Goal: Information Seeking & Learning: Learn about a topic

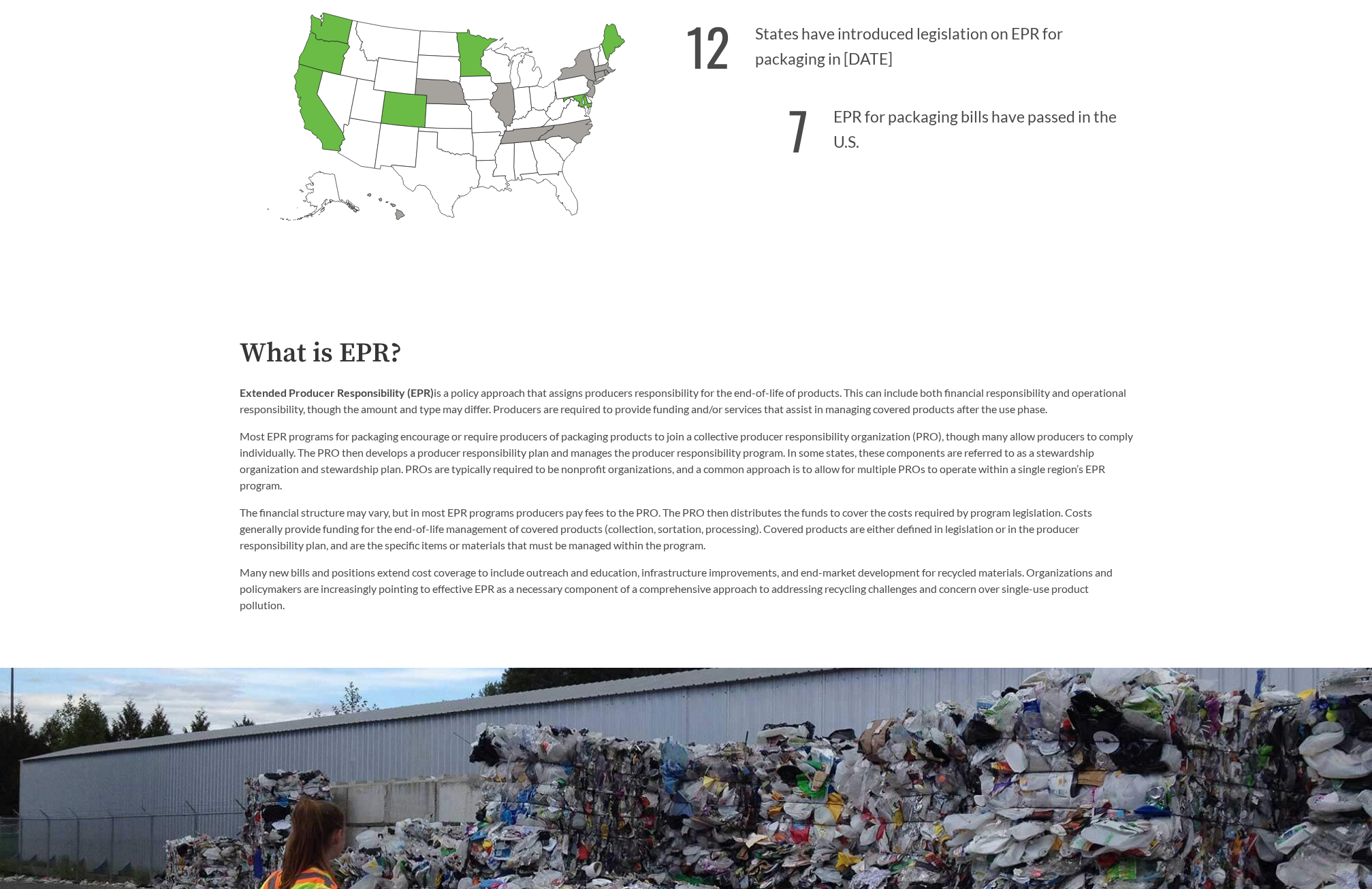
scroll to position [545, 0]
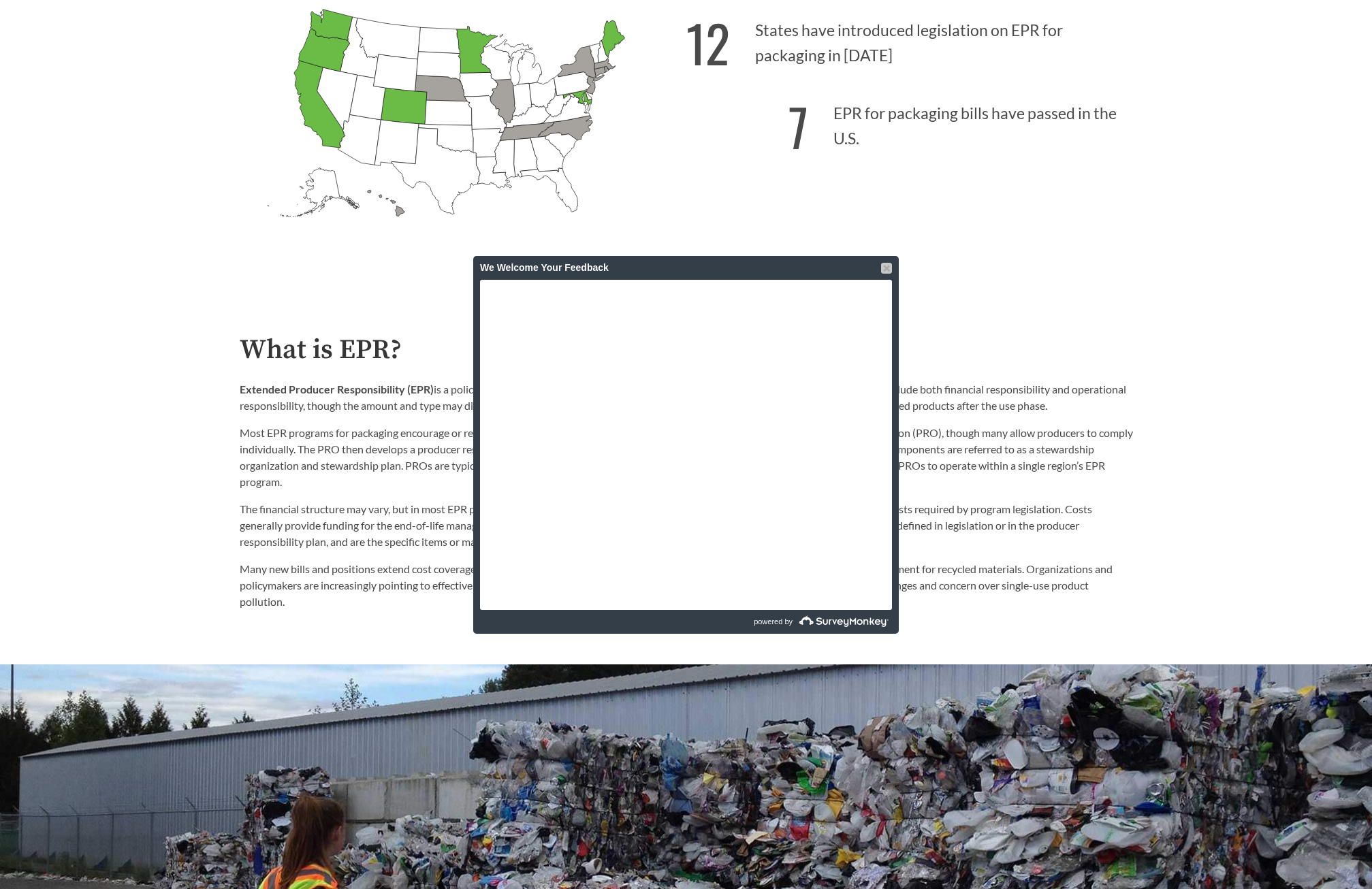
click at [882, 271] on div at bounding box center [886, 268] width 11 height 11
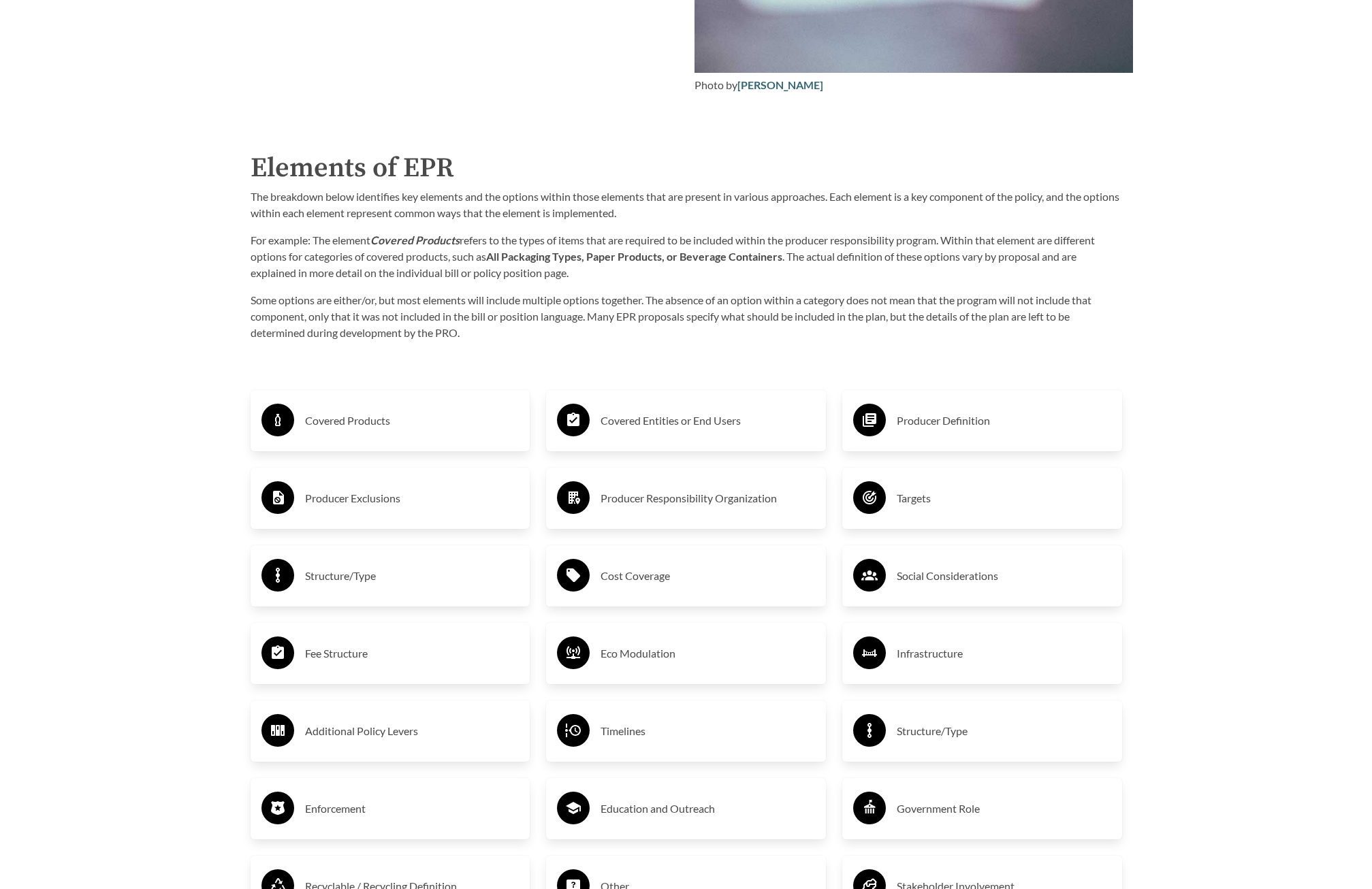
scroll to position [2111, 0]
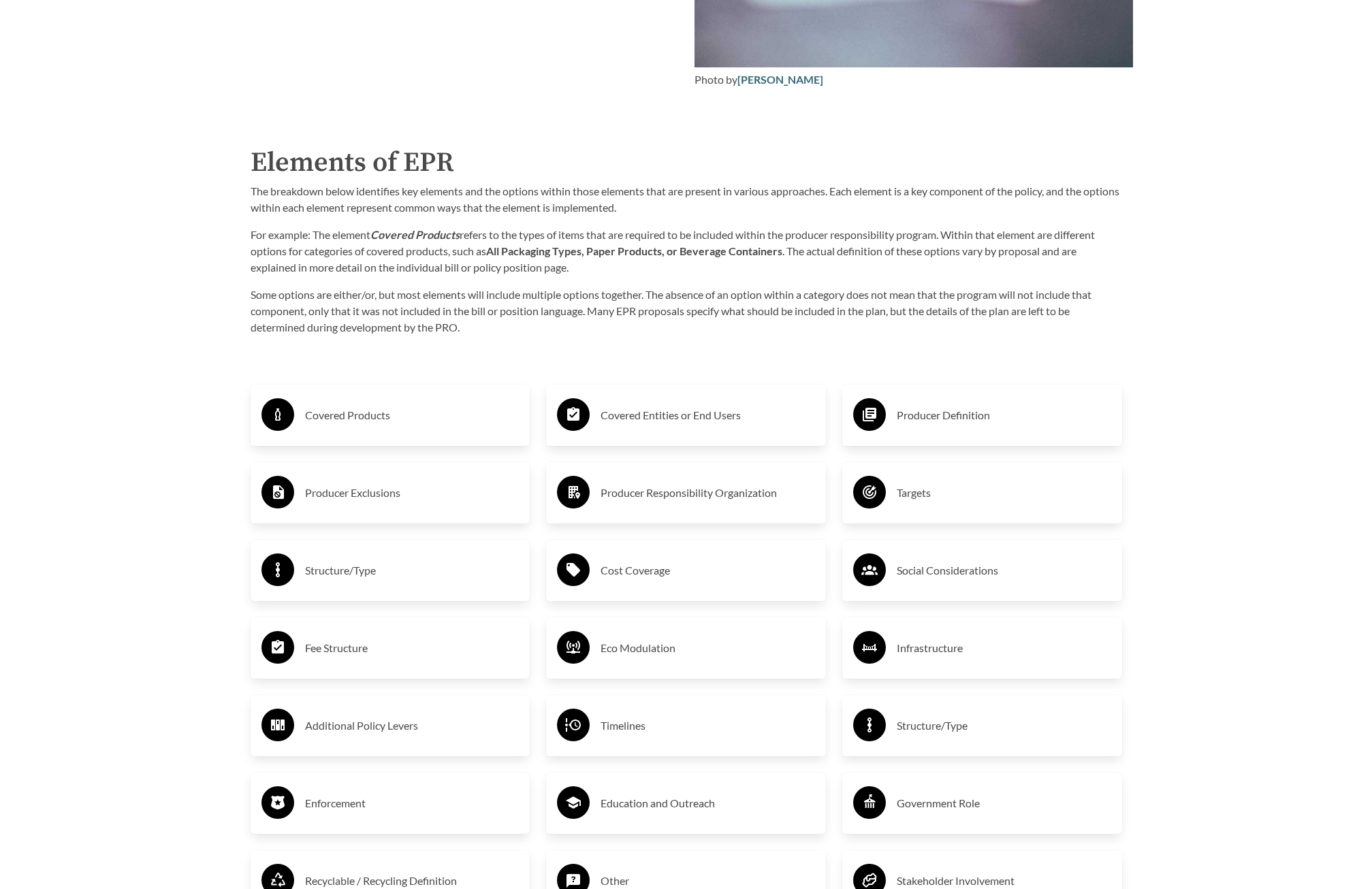
click at [402, 508] on div "Producer Exclusions" at bounding box center [390, 492] width 258 height 39
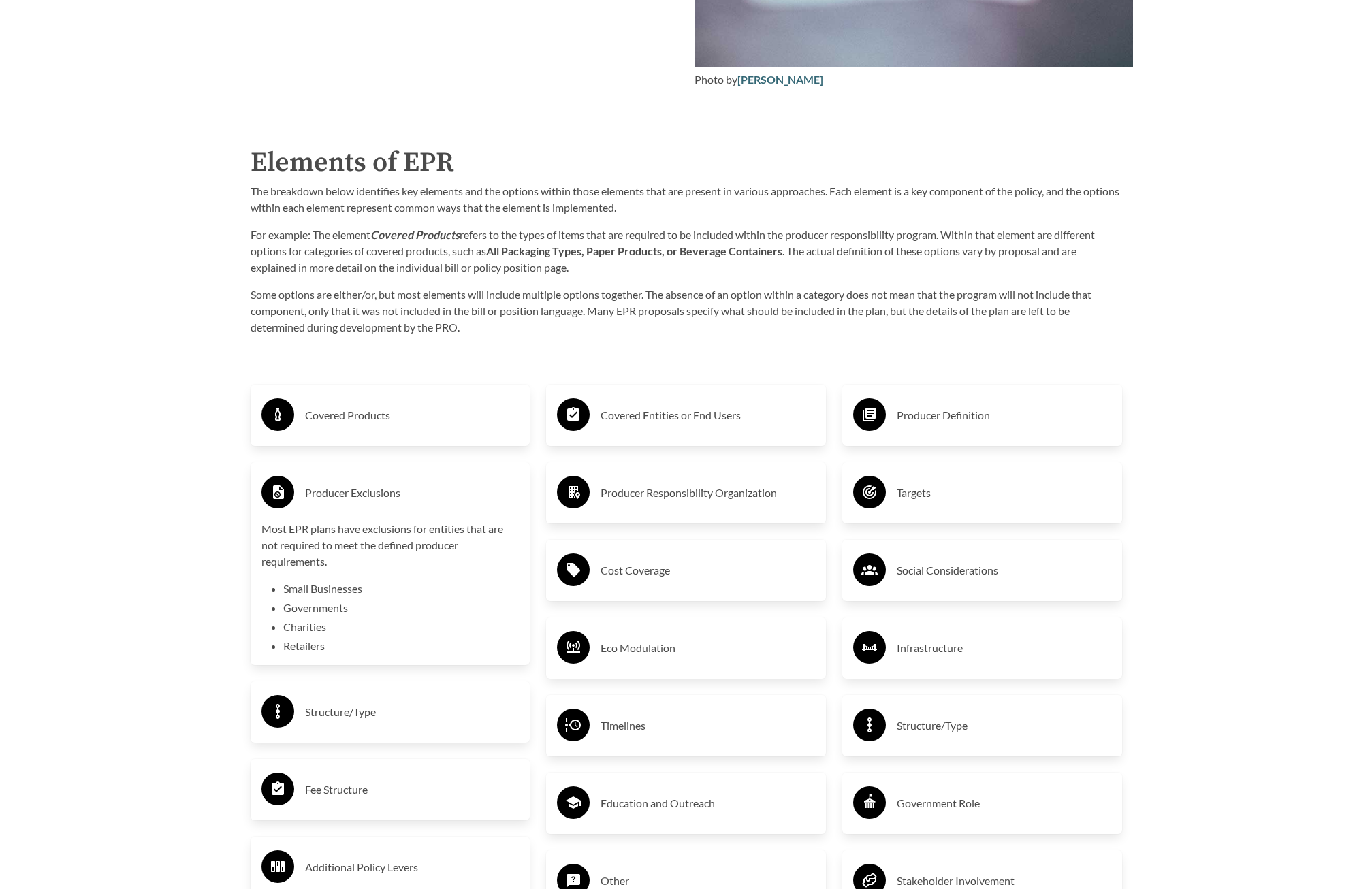
click at [908, 416] on h3 "Producer Definition" at bounding box center [1004, 415] width 215 height 22
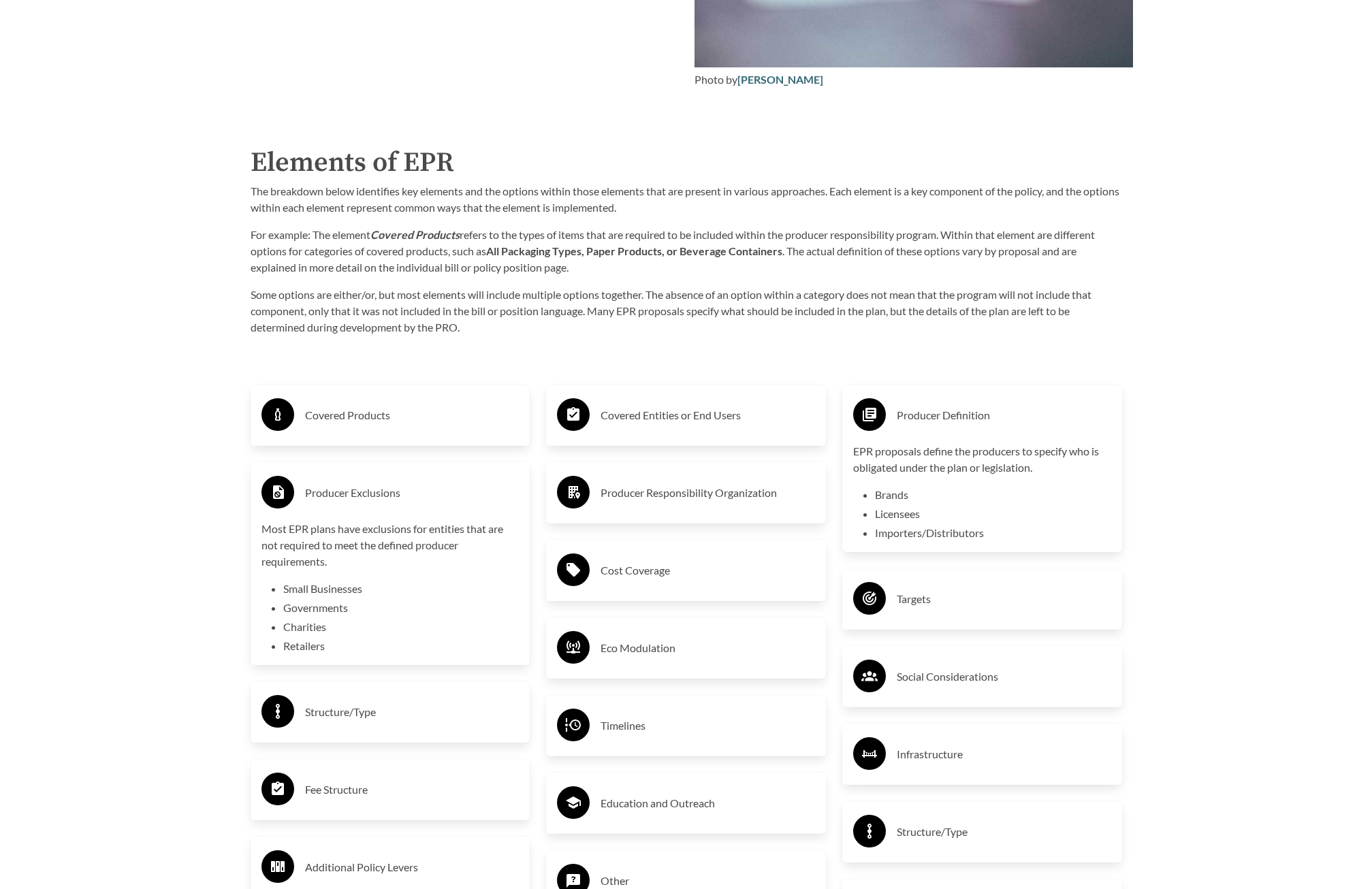
click at [737, 486] on h3 "Producer Responsibility Organization" at bounding box center [708, 493] width 215 height 22
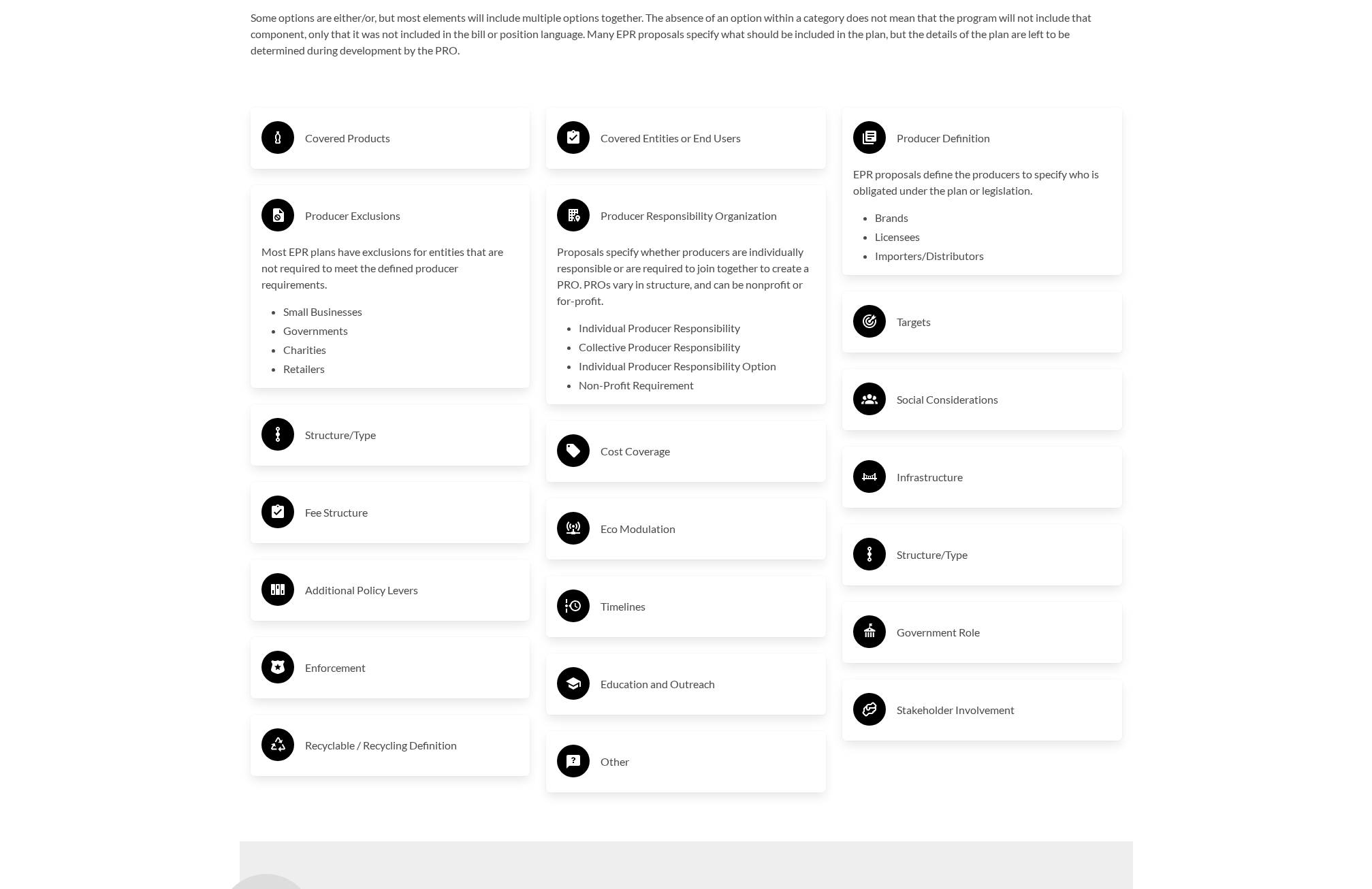
scroll to position [2383, 0]
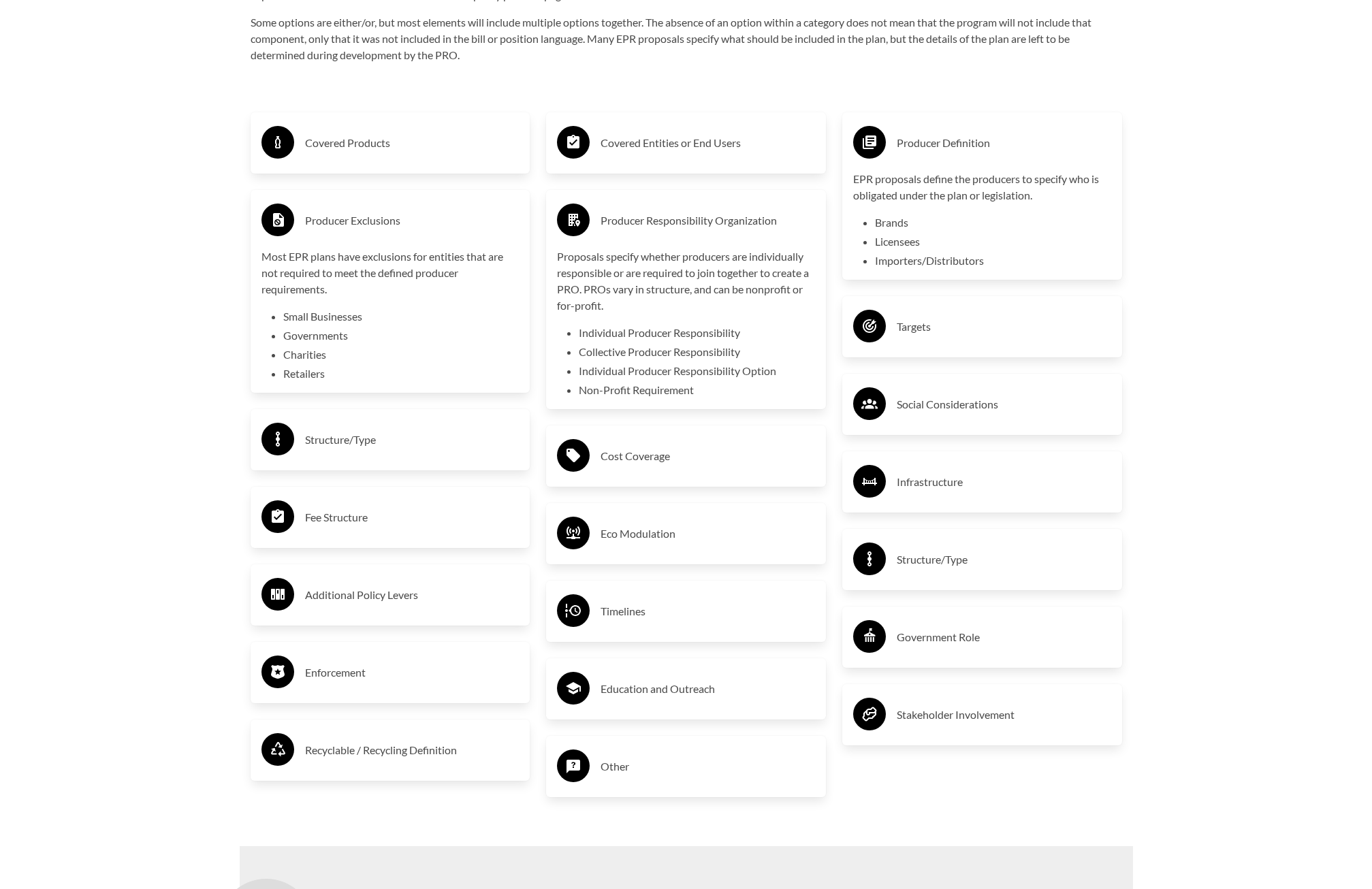
click at [352, 665] on h3 "Enforcement" at bounding box center [412, 673] width 215 height 22
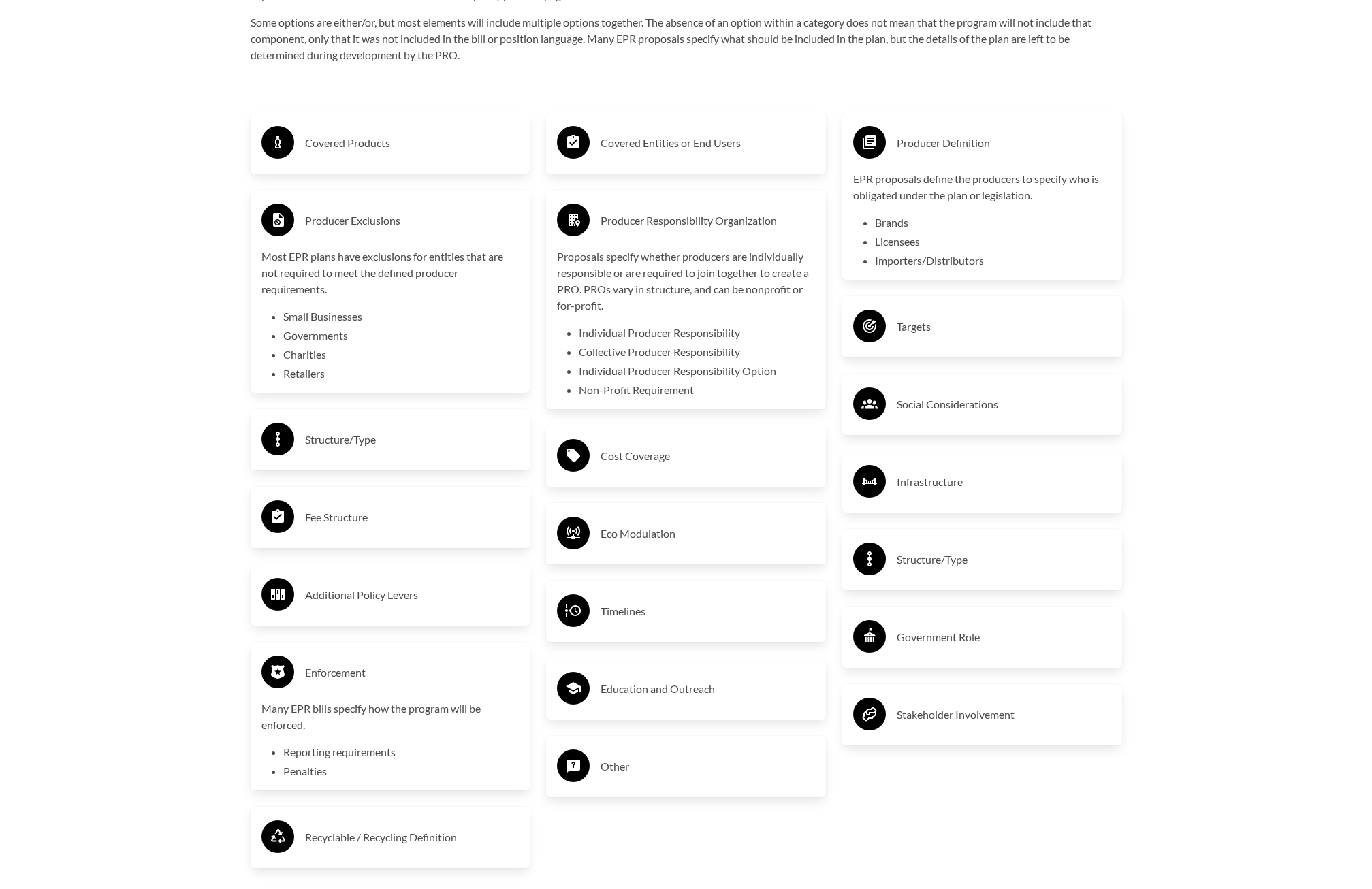
click at [929, 345] on div "Targets" at bounding box center [981, 326] width 258 height 39
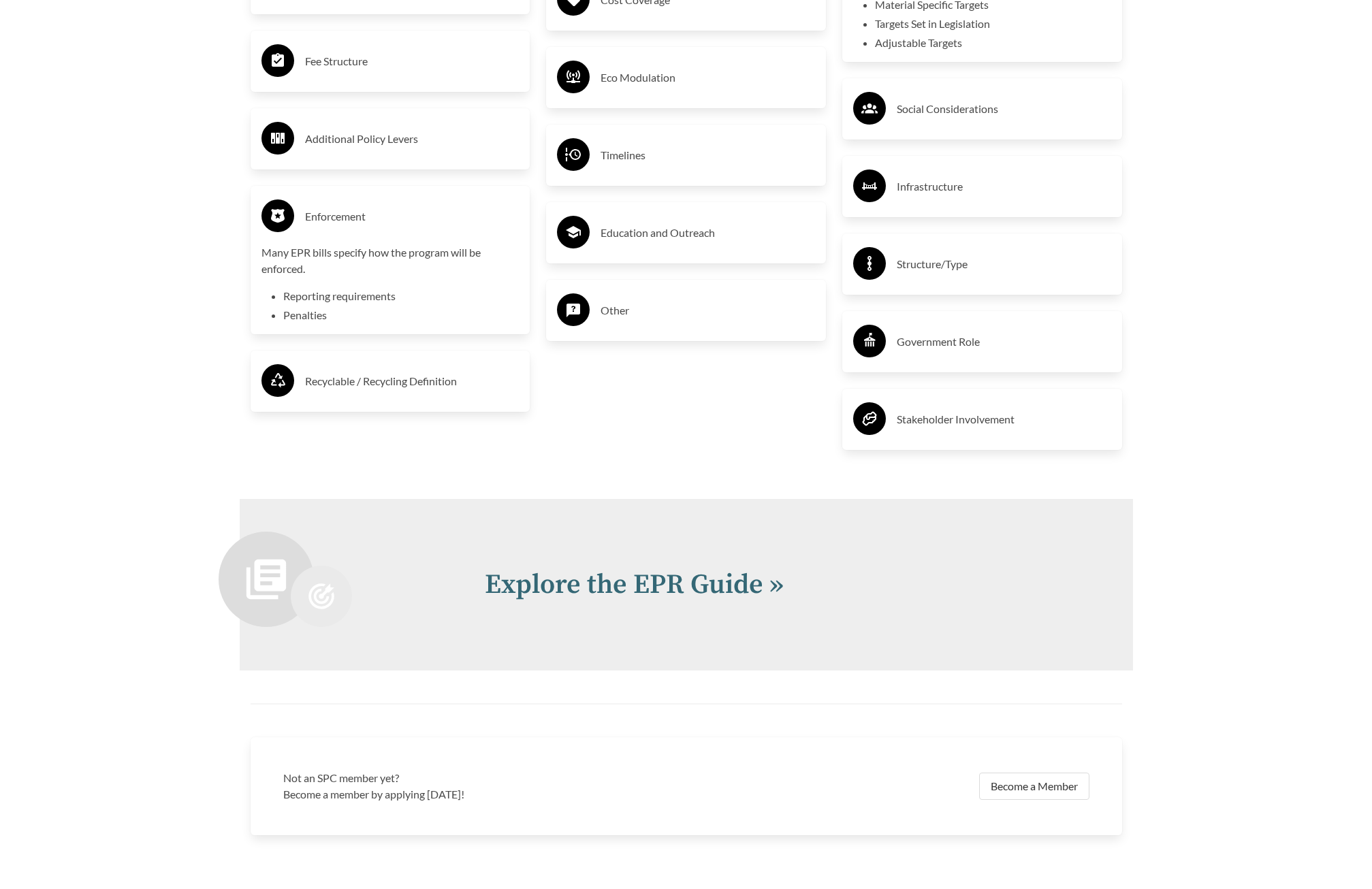
scroll to position [2927, 0]
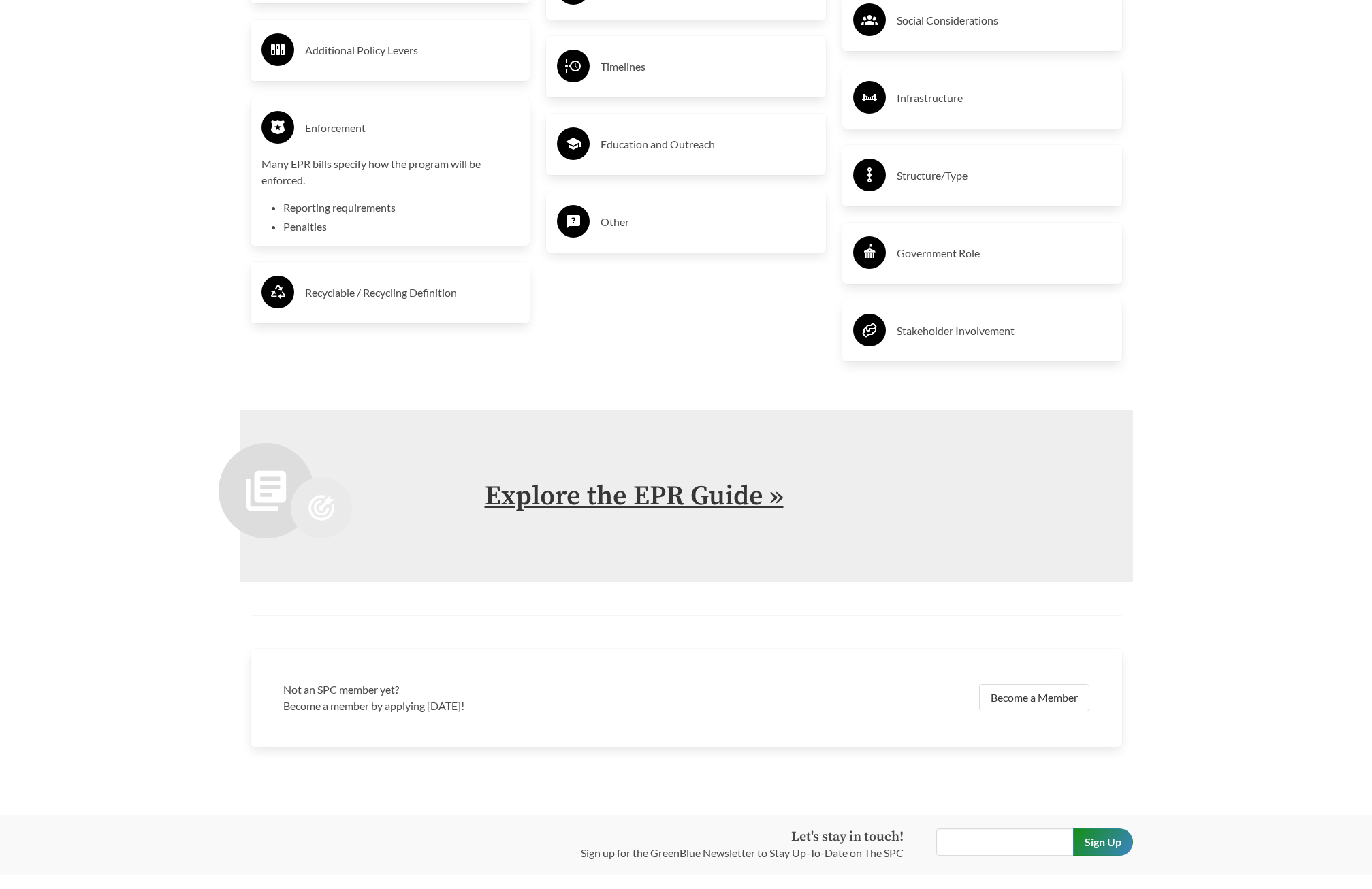
click at [632, 500] on link "Explore the EPR Guide »" at bounding box center [634, 496] width 299 height 34
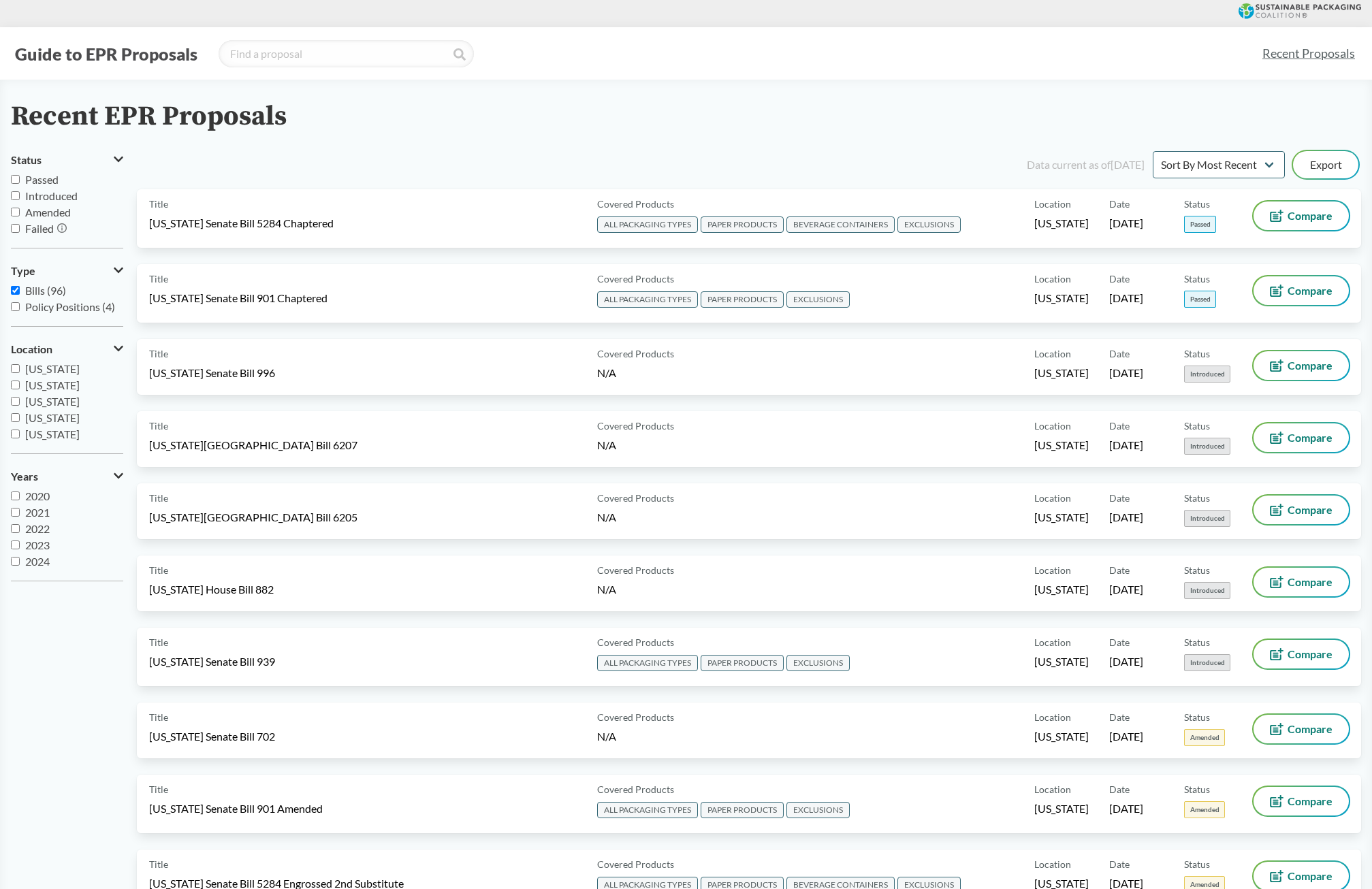
click at [26, 182] on span "Passed" at bounding box center [42, 180] width 34 height 13
click at [20, 182] on input "Passed" at bounding box center [15, 179] width 9 height 9
checkbox input "true"
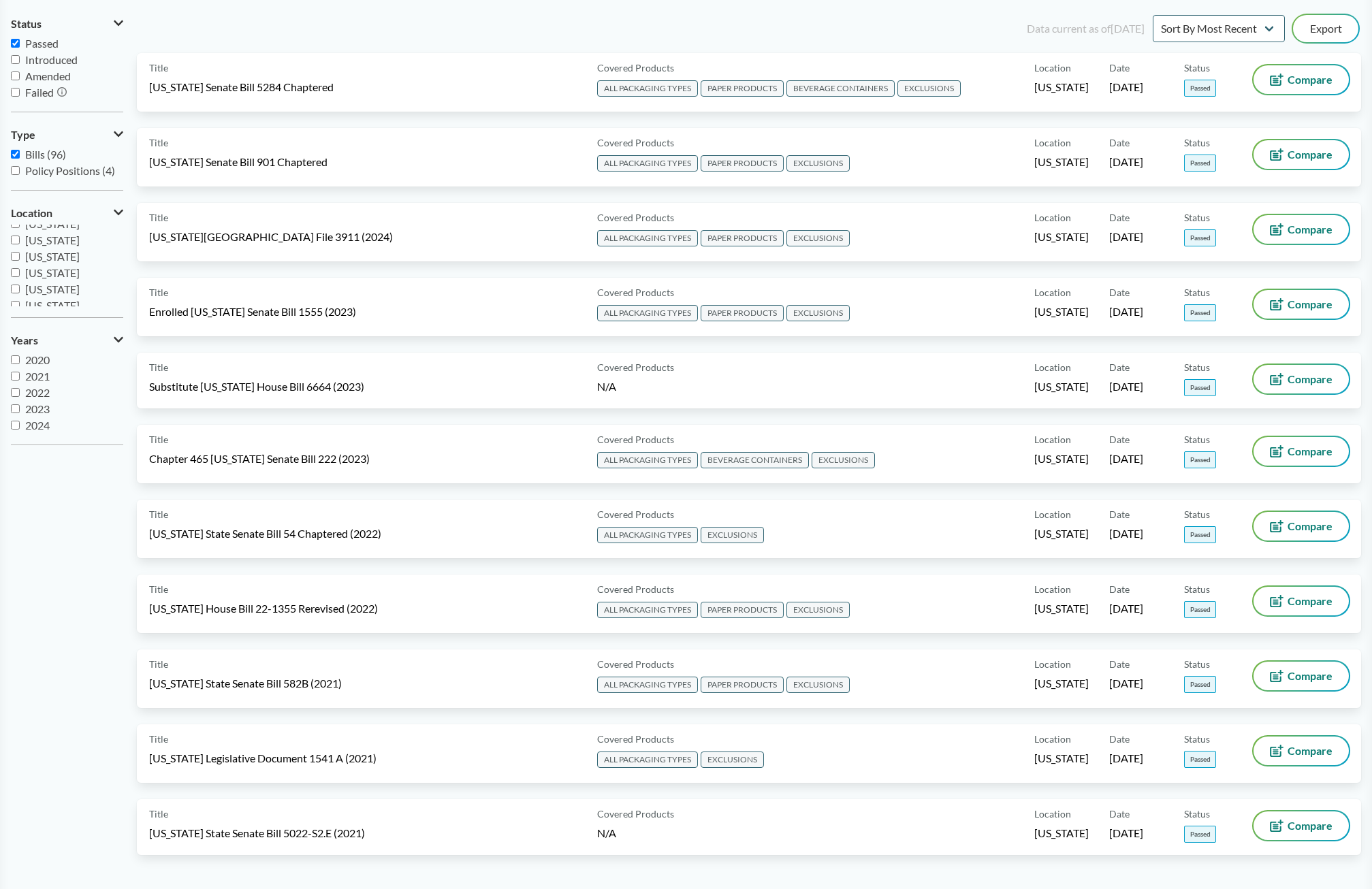
scroll to position [136, 0]
click at [69, 264] on span "[US_STATE]" at bounding box center [53, 260] width 54 height 13
click at [20, 264] on input "[US_STATE]" at bounding box center [15, 260] width 9 height 9
checkbox input "true"
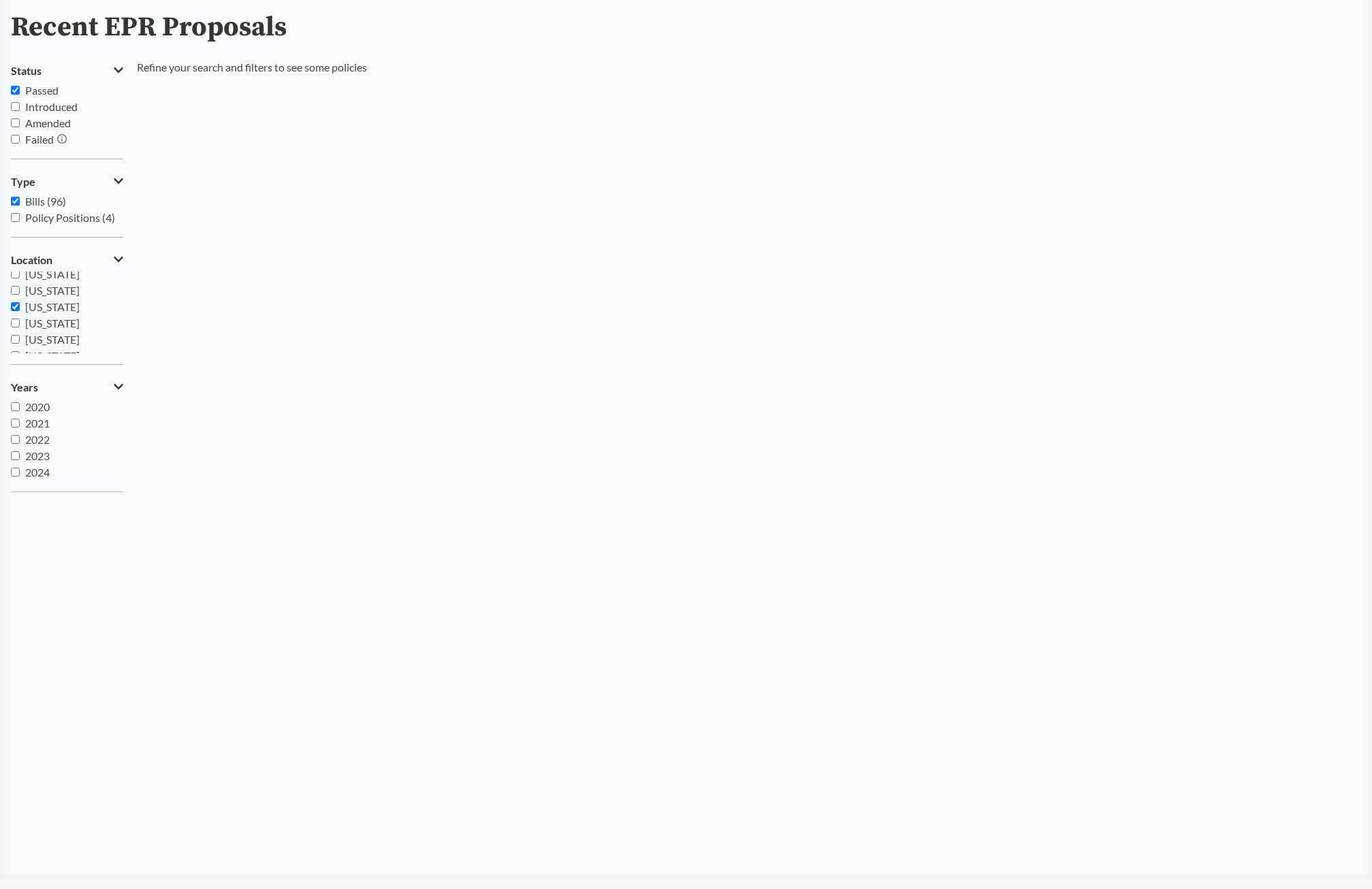
scroll to position [0, 0]
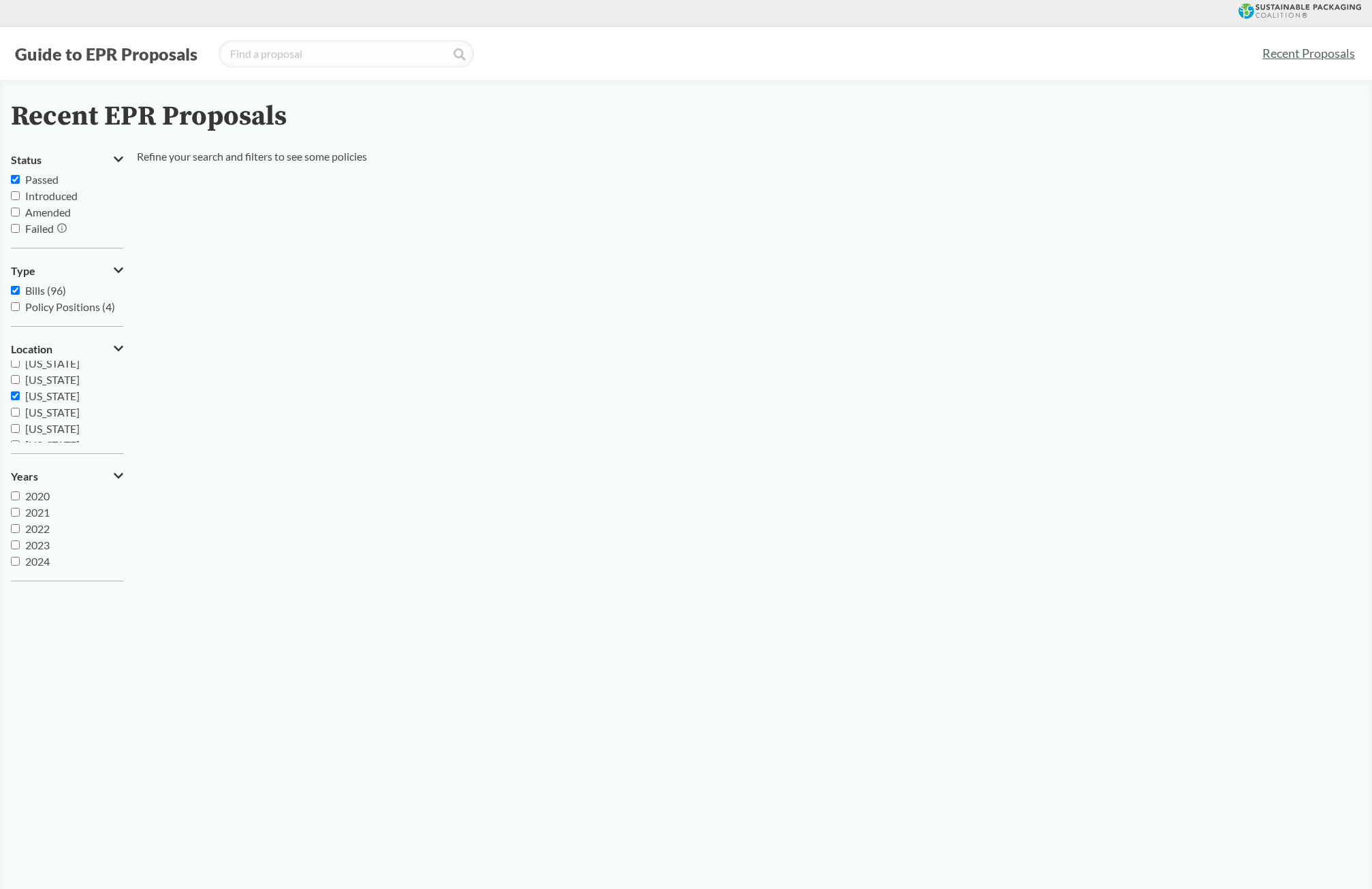
click at [37, 200] on span "Introduced" at bounding box center [52, 196] width 53 height 13
click at [20, 200] on input "Introduced" at bounding box center [15, 196] width 9 height 9
checkbox input "true"
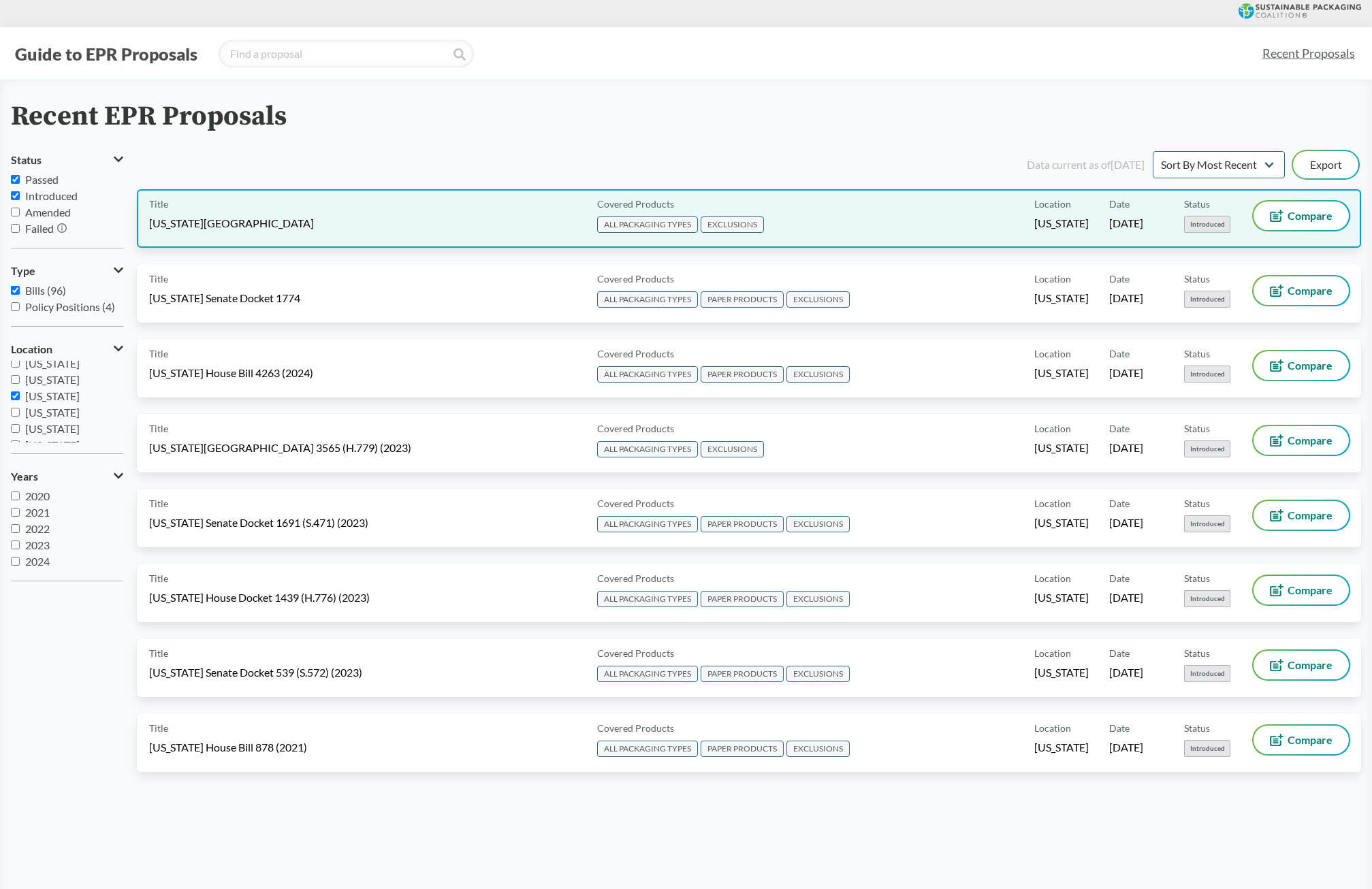
click at [280, 236] on div "Title [US_STATE] House Docket 3349 Covered Products ALL PACKAGING TYPES EXCLUSI…" at bounding box center [748, 218] width 1224 height 58
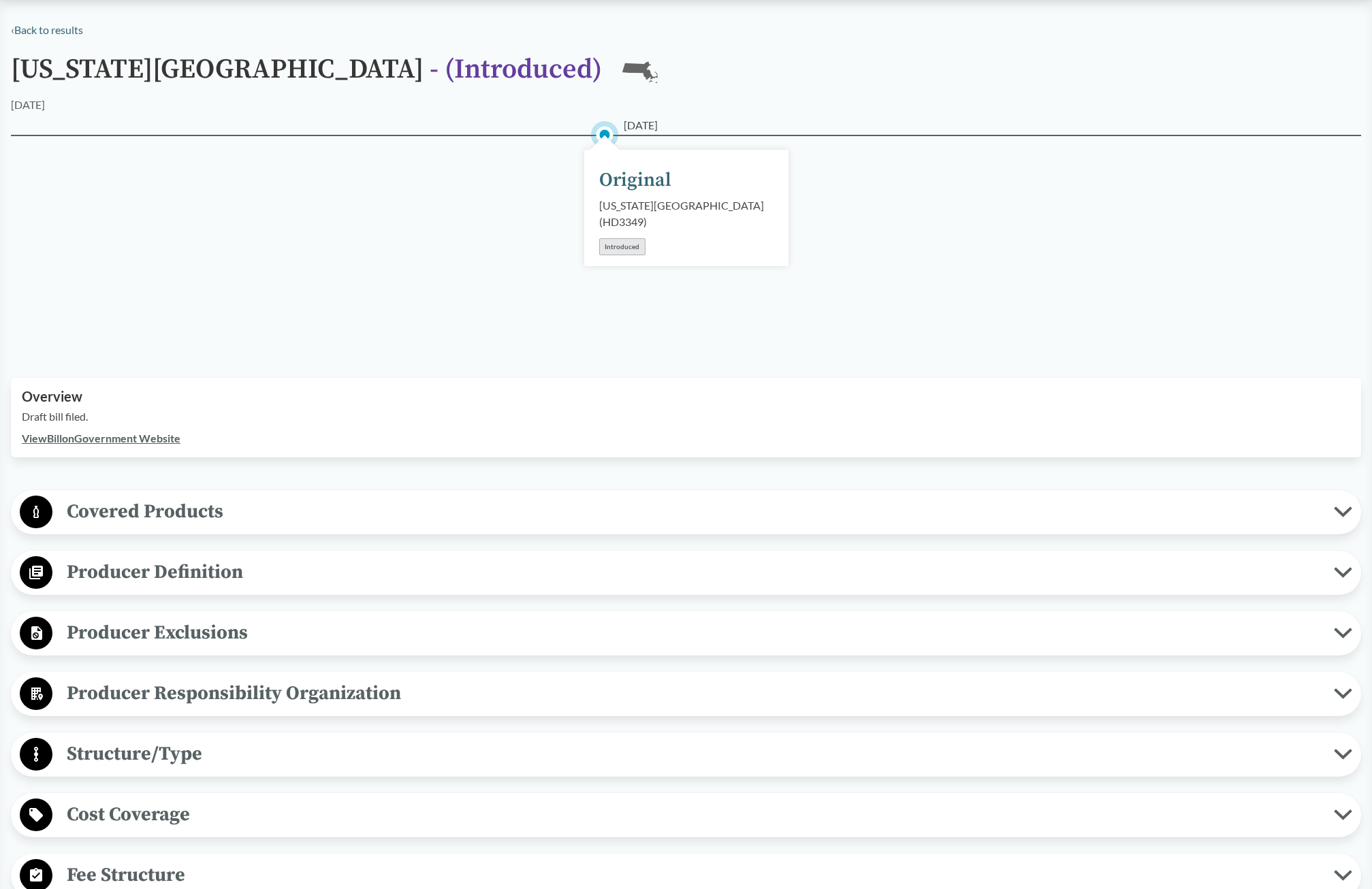
scroll to position [136, 0]
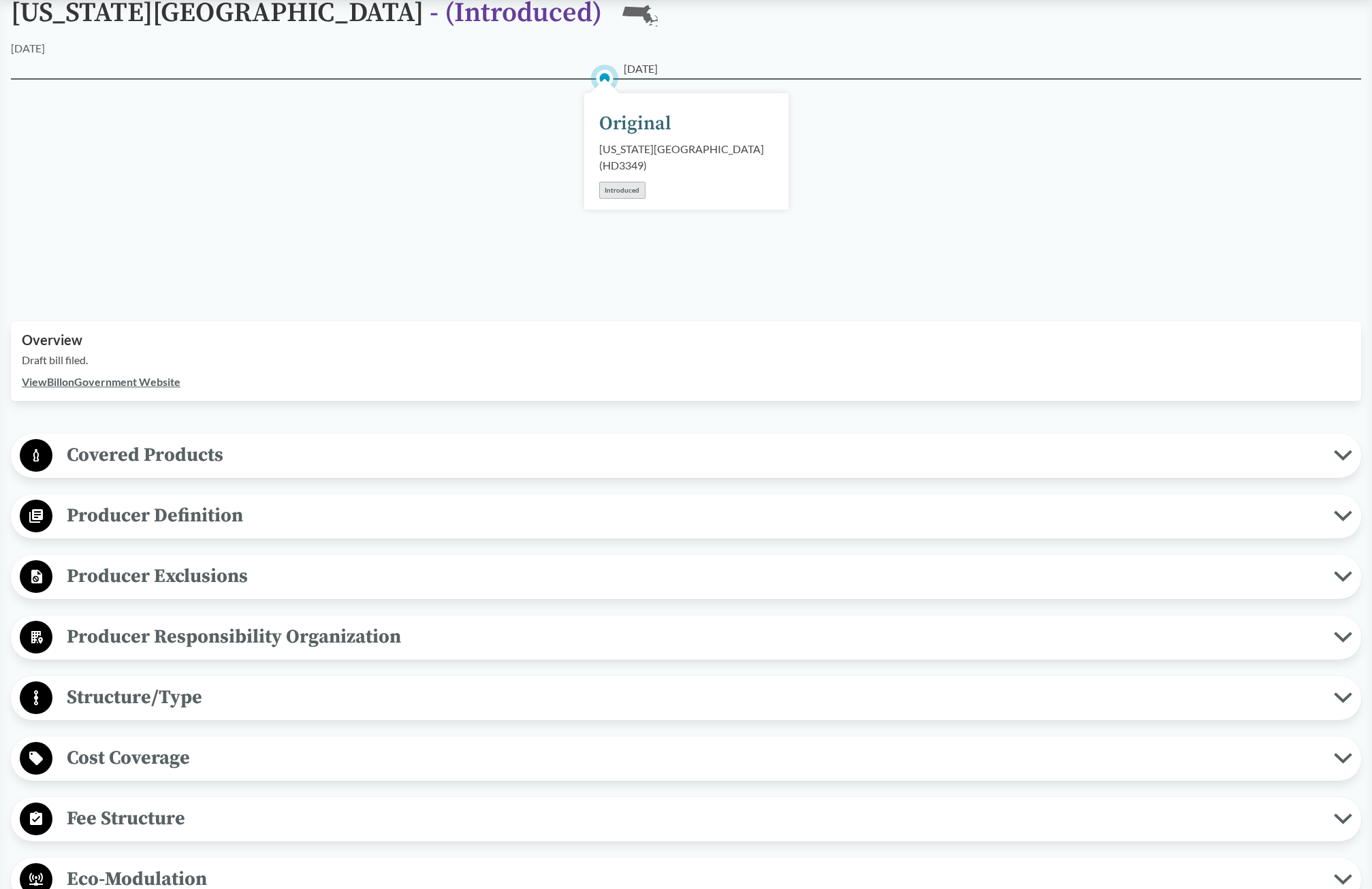
click at [233, 439] on button "Covered Products" at bounding box center [686, 455] width 1340 height 34
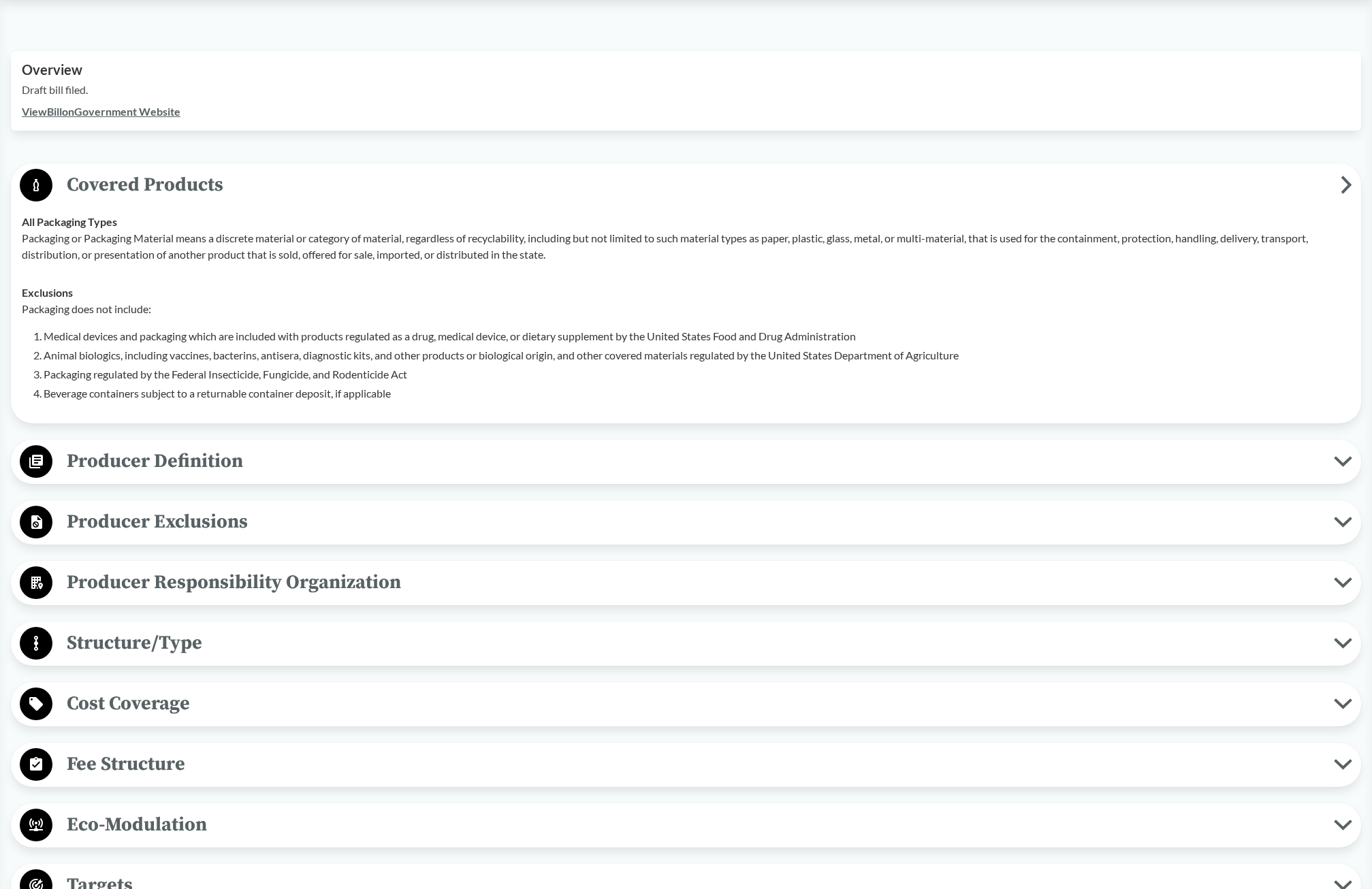
scroll to position [408, 0]
click at [362, 585] on span "Producer Responsibility Organization" at bounding box center [693, 581] width 1281 height 30
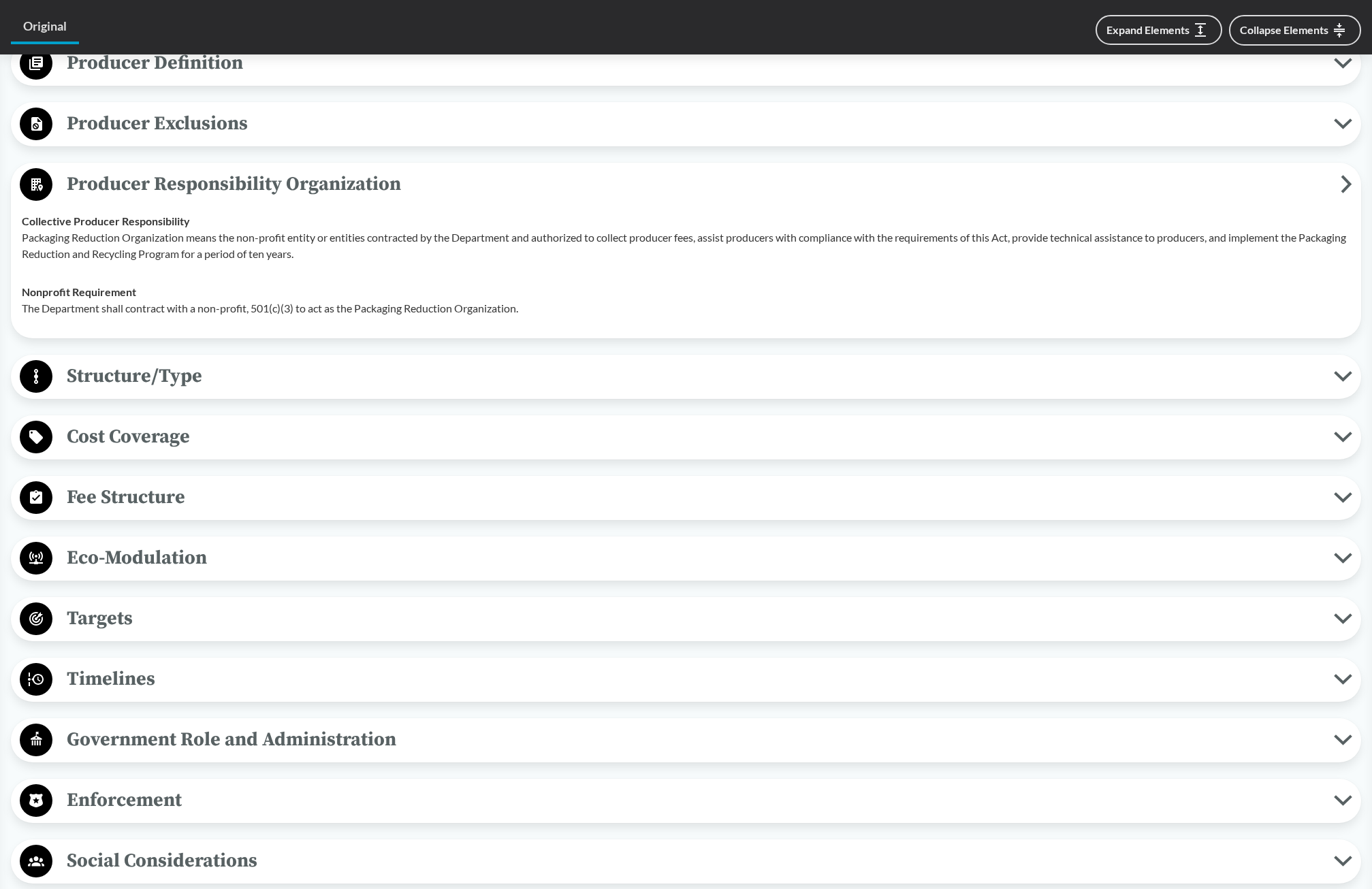
scroll to position [817, 0]
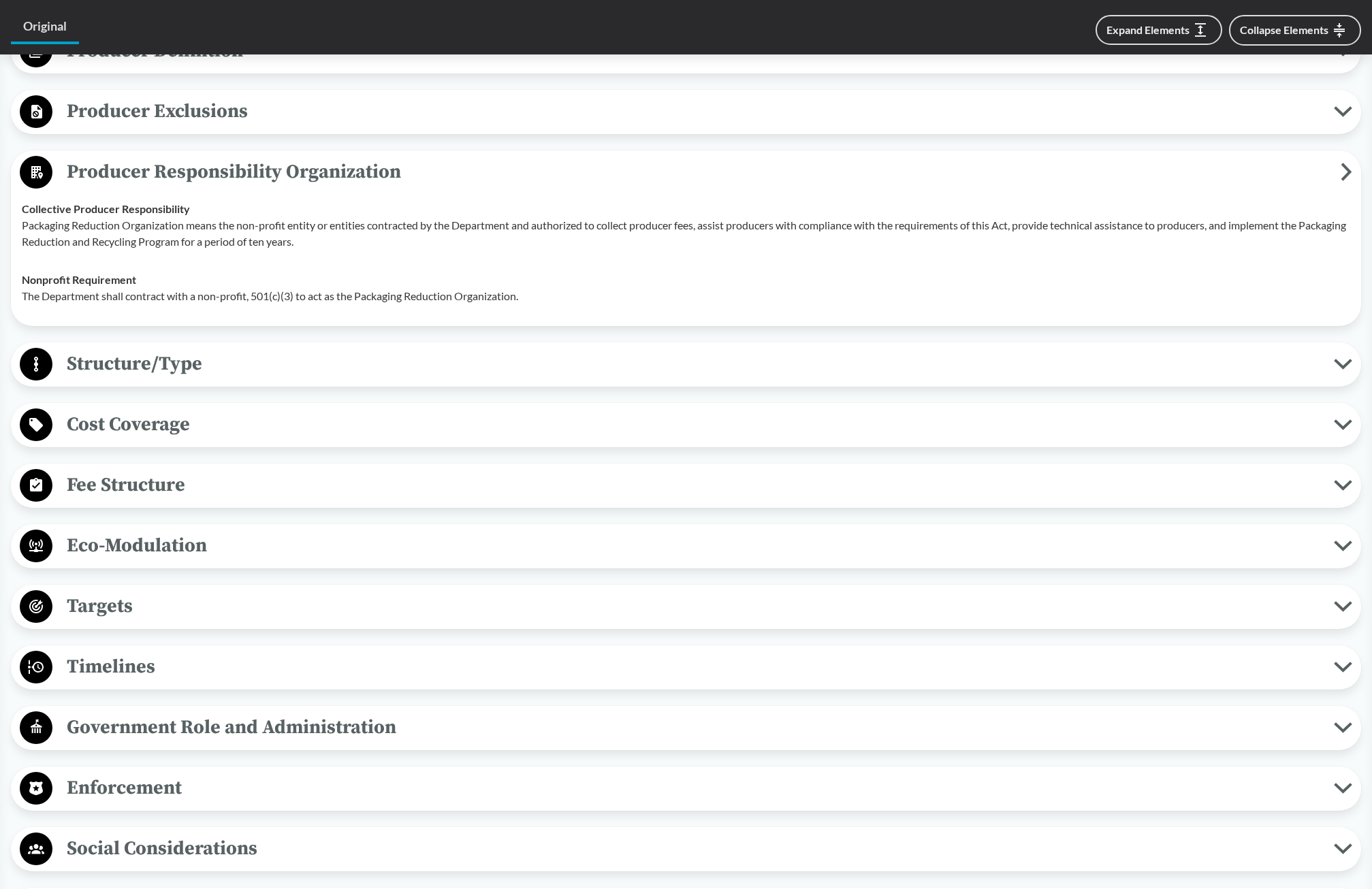
click at [183, 362] on span "Structure/Type" at bounding box center [693, 363] width 1281 height 30
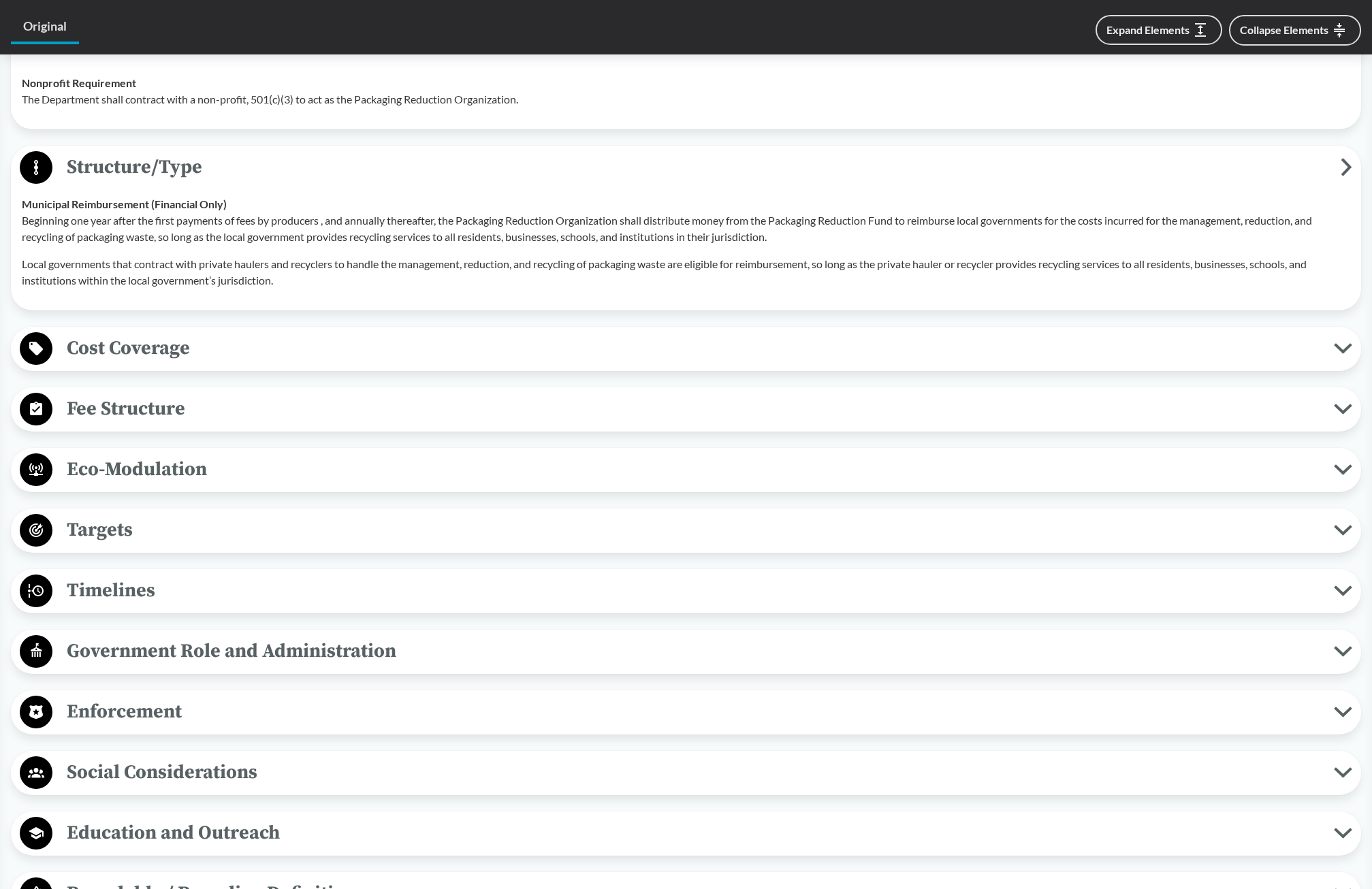
scroll to position [1022, 0]
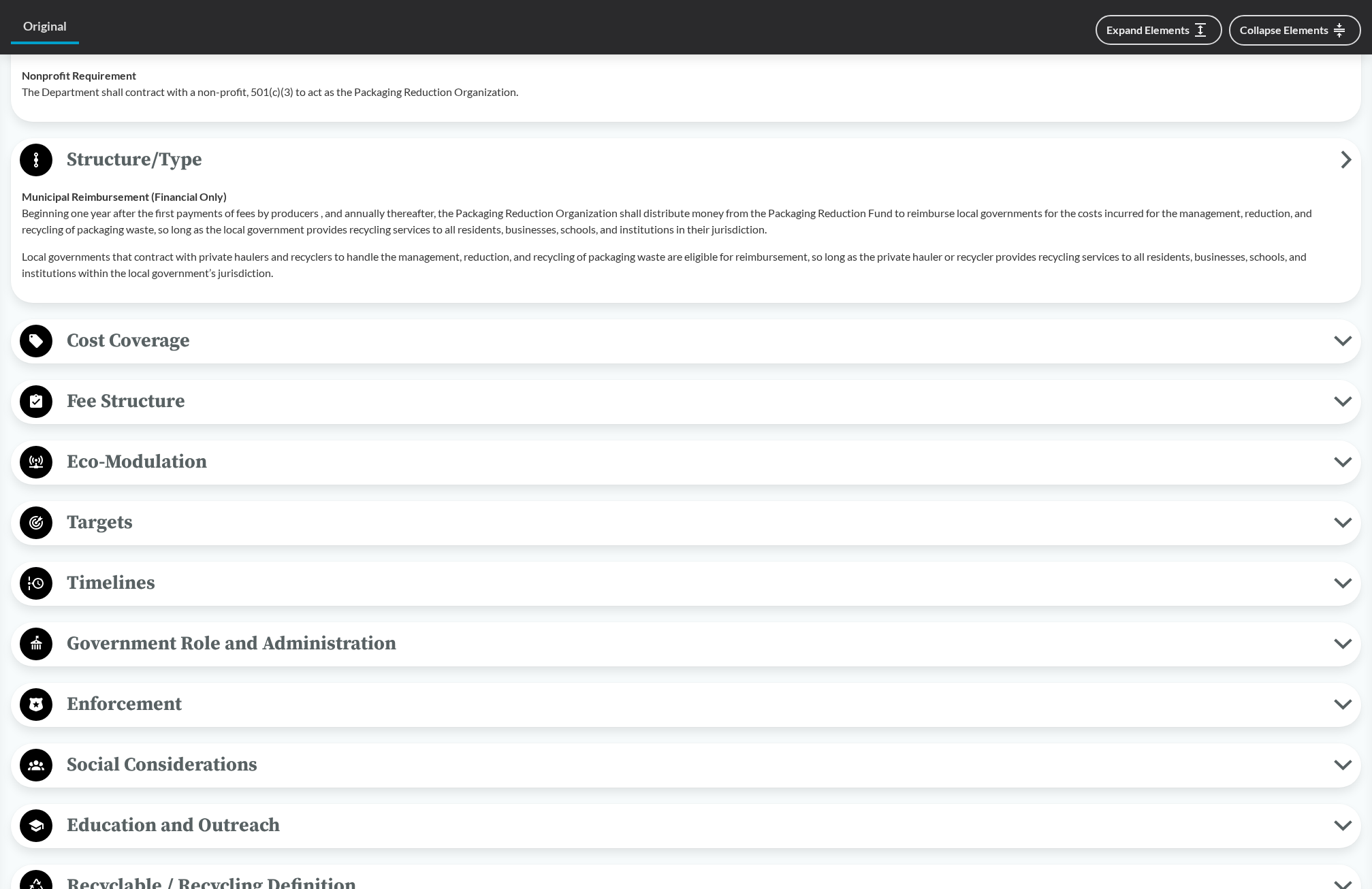
click at [224, 397] on span "Fee Structure" at bounding box center [693, 401] width 1281 height 30
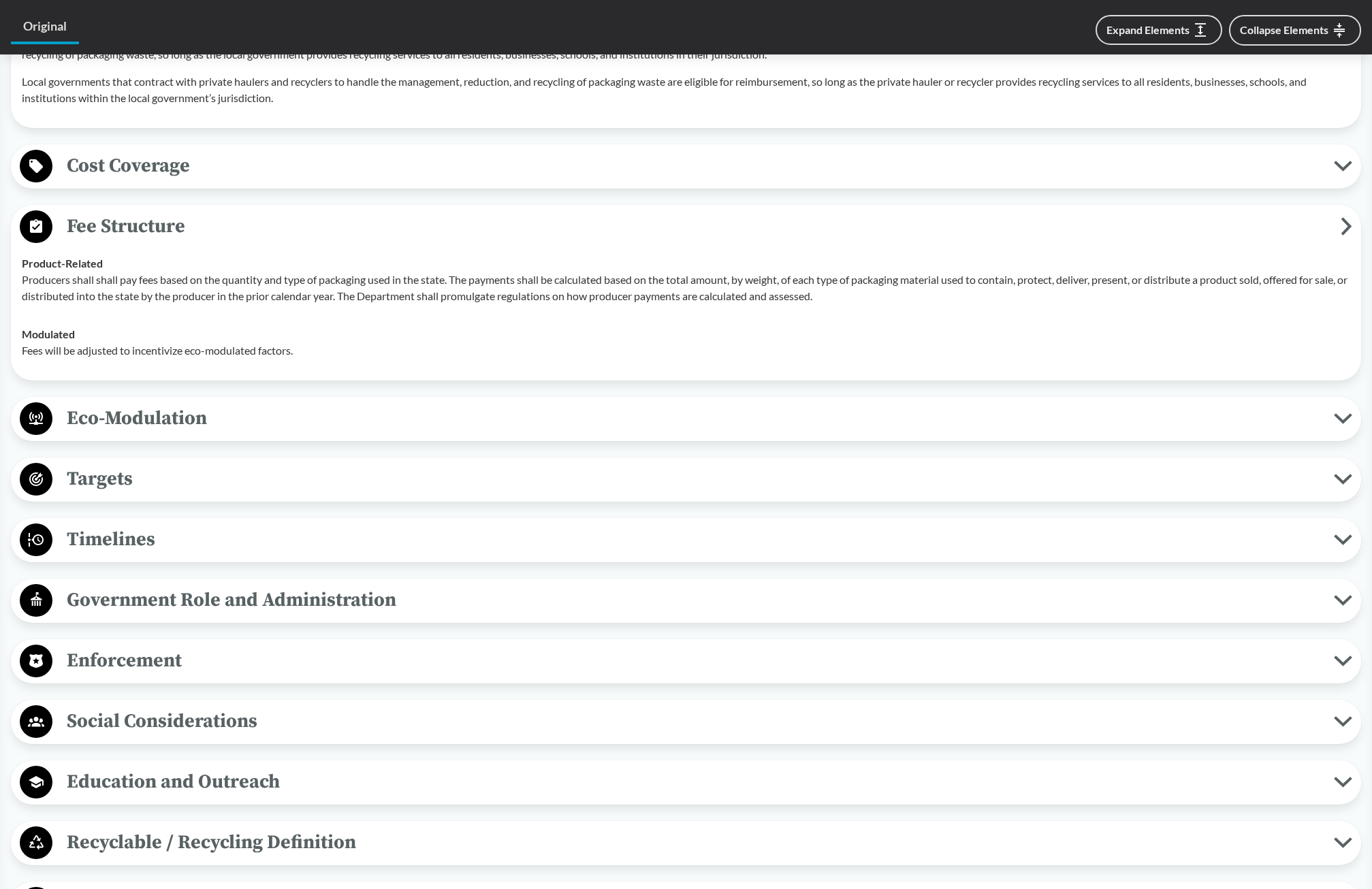
scroll to position [1225, 0]
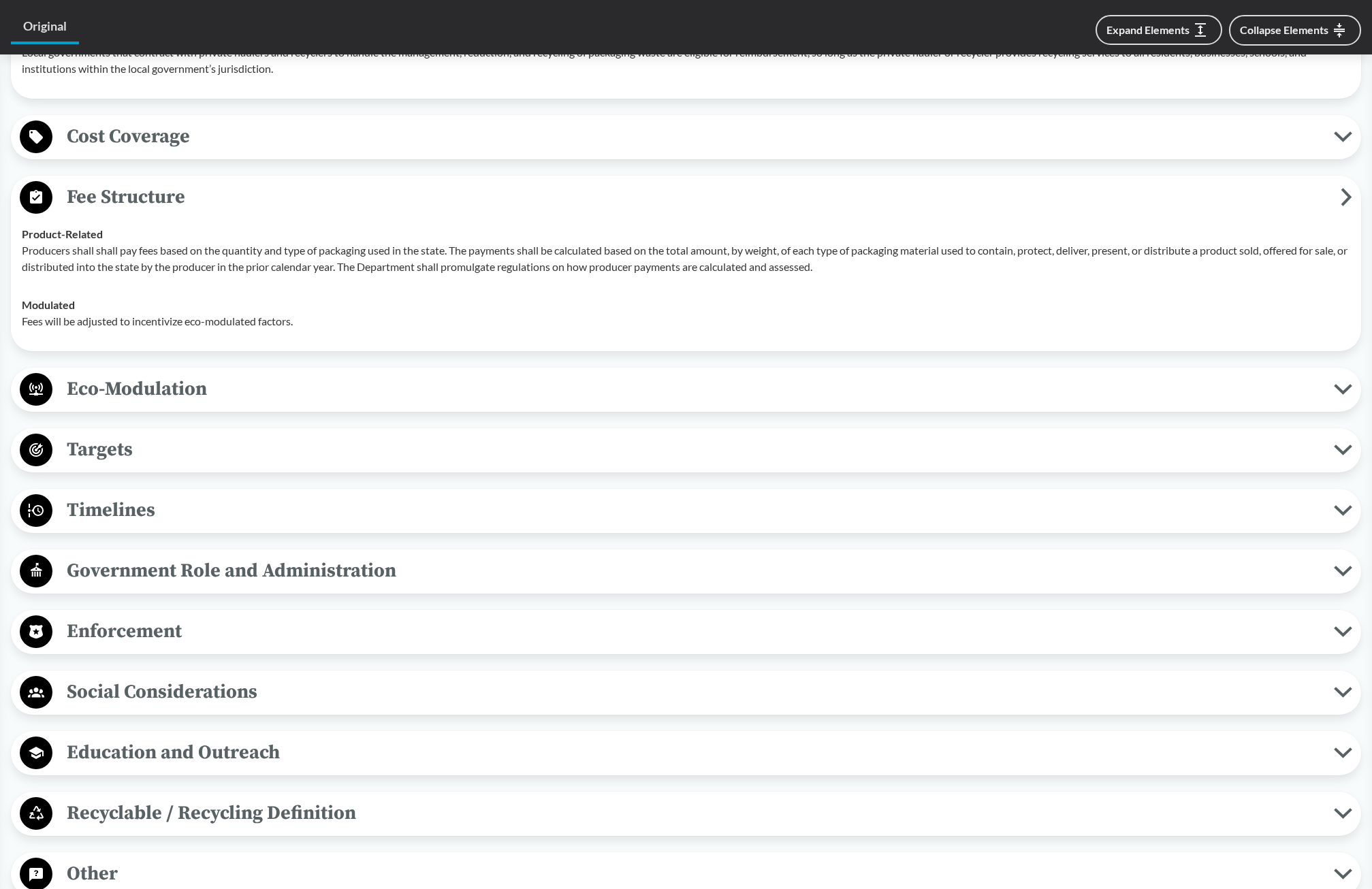
click at [215, 691] on span "Social Considerations" at bounding box center [693, 692] width 1281 height 30
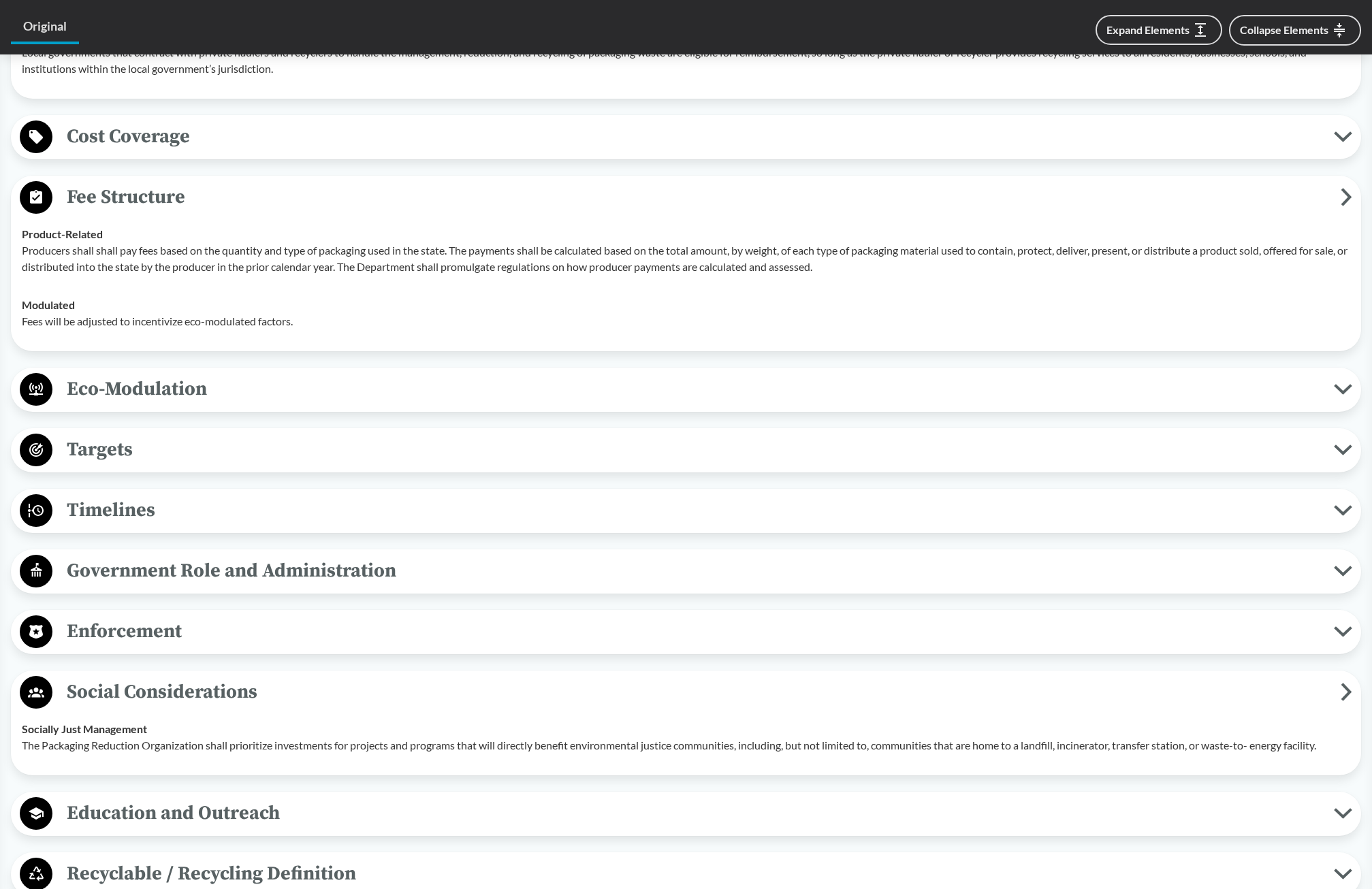
click at [389, 795] on div "Education and Outreach Product Labeling Education and outreach should be provid…" at bounding box center [686, 813] width 1350 height 44
click at [385, 806] on span "Education and Outreach" at bounding box center [693, 813] width 1281 height 30
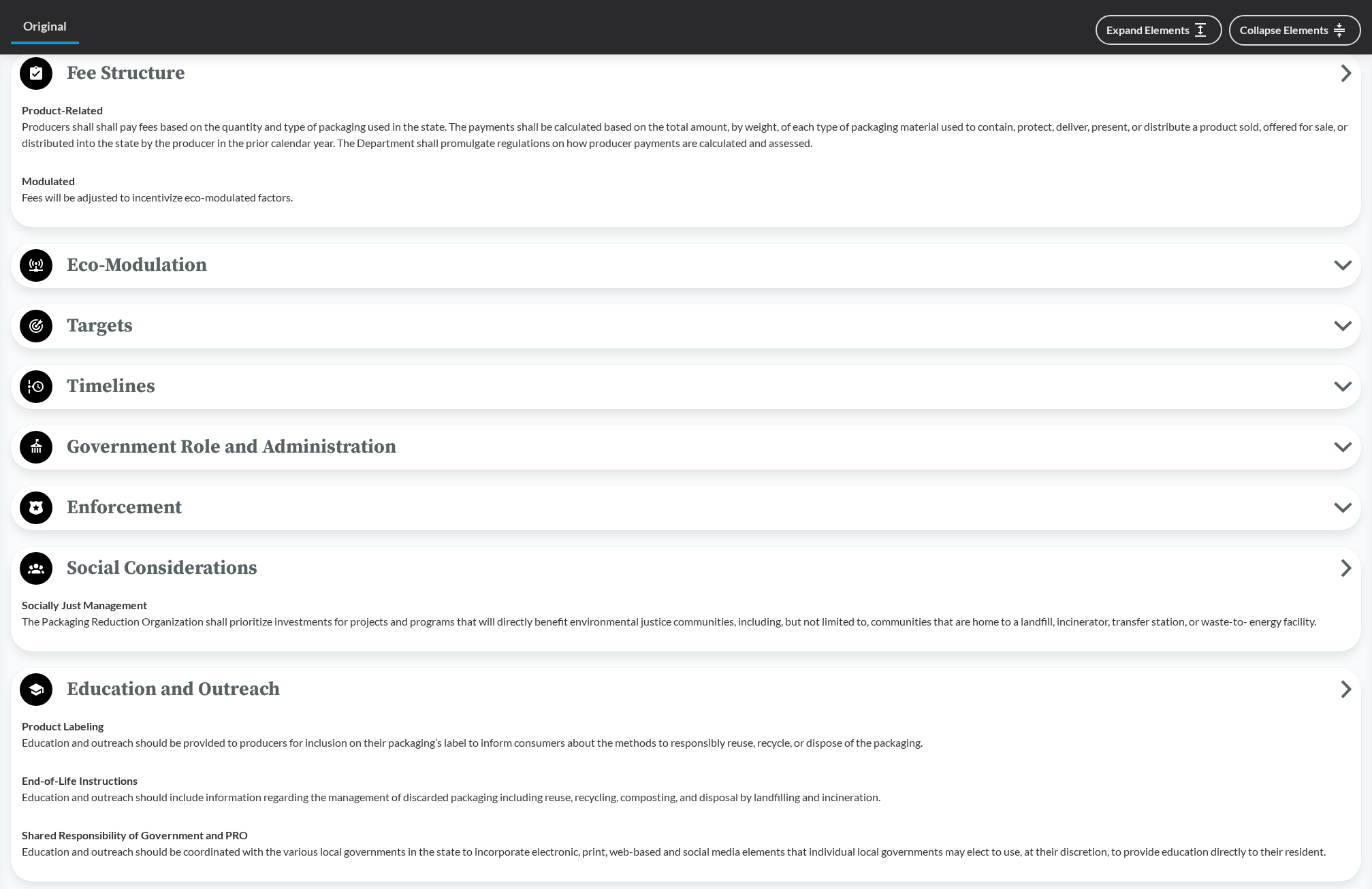
scroll to position [1362, 0]
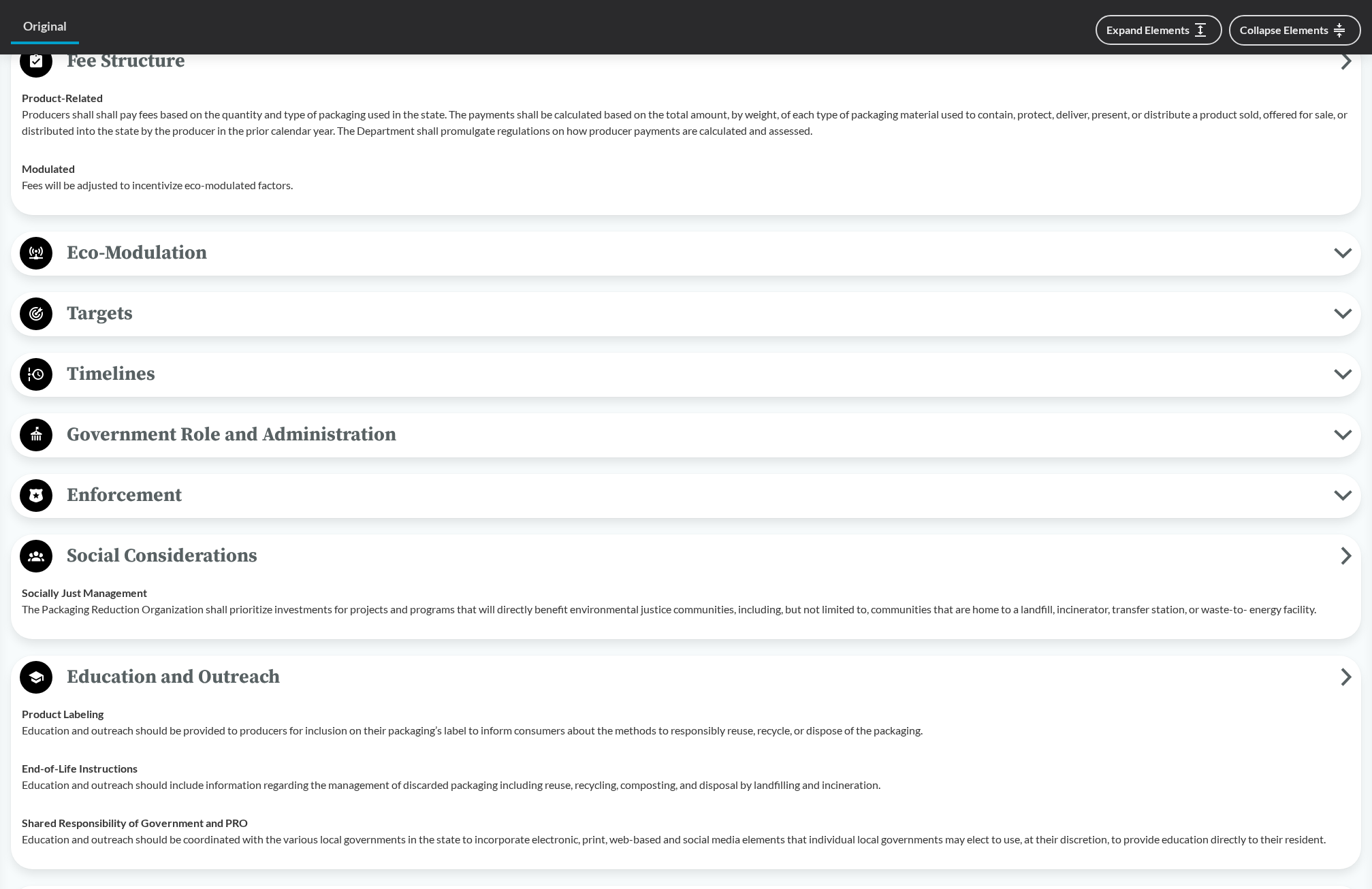
click at [238, 382] on span "Timelines" at bounding box center [693, 374] width 1281 height 30
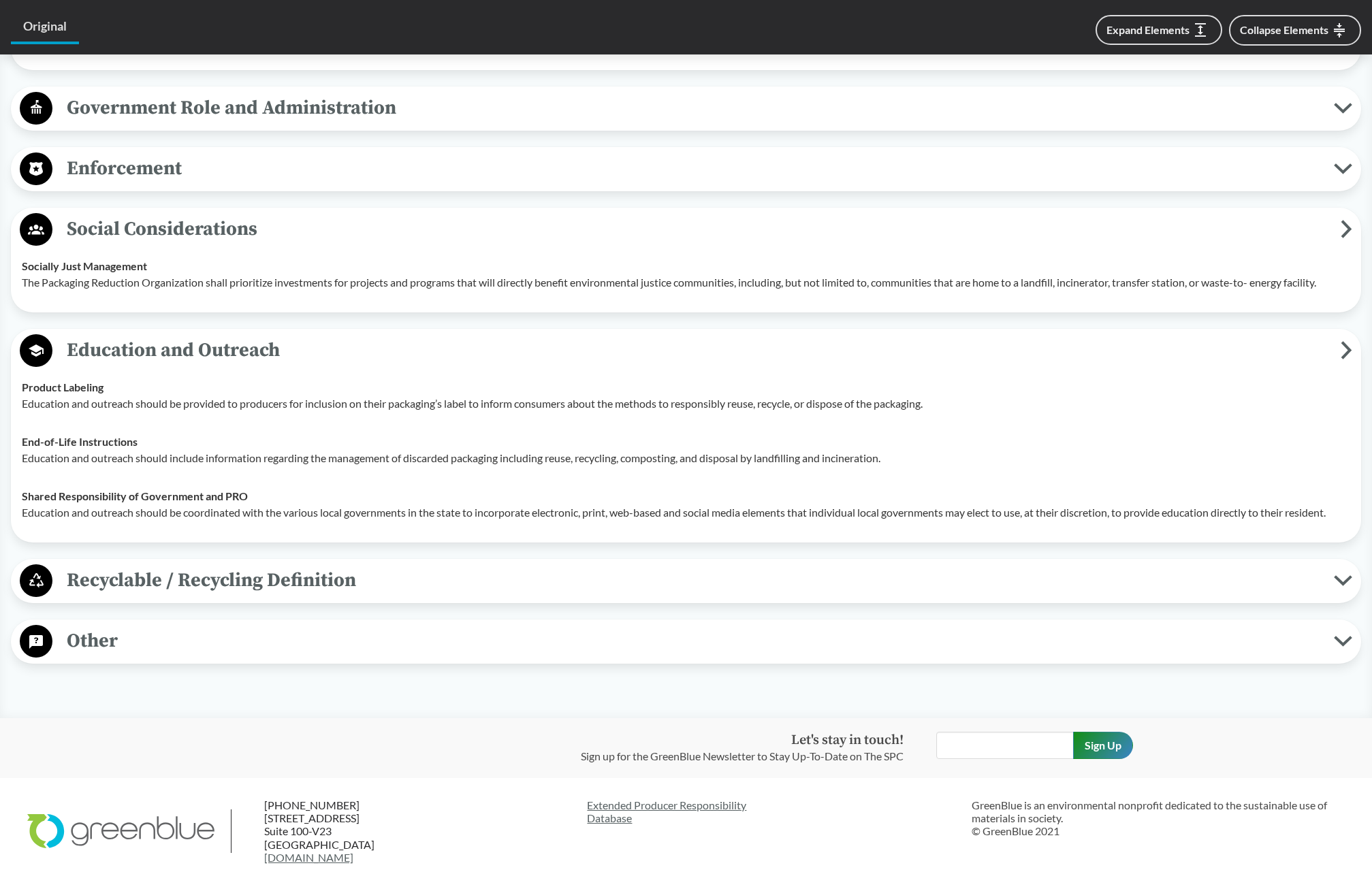
scroll to position [1839, 0]
click at [537, 597] on div "Recyclable / Recycling Definition Defines "Recyclable" Recyclable means a produ…" at bounding box center [686, 578] width 1350 height 44
click at [454, 579] on span "Recyclable / Recycling Definition" at bounding box center [693, 578] width 1281 height 30
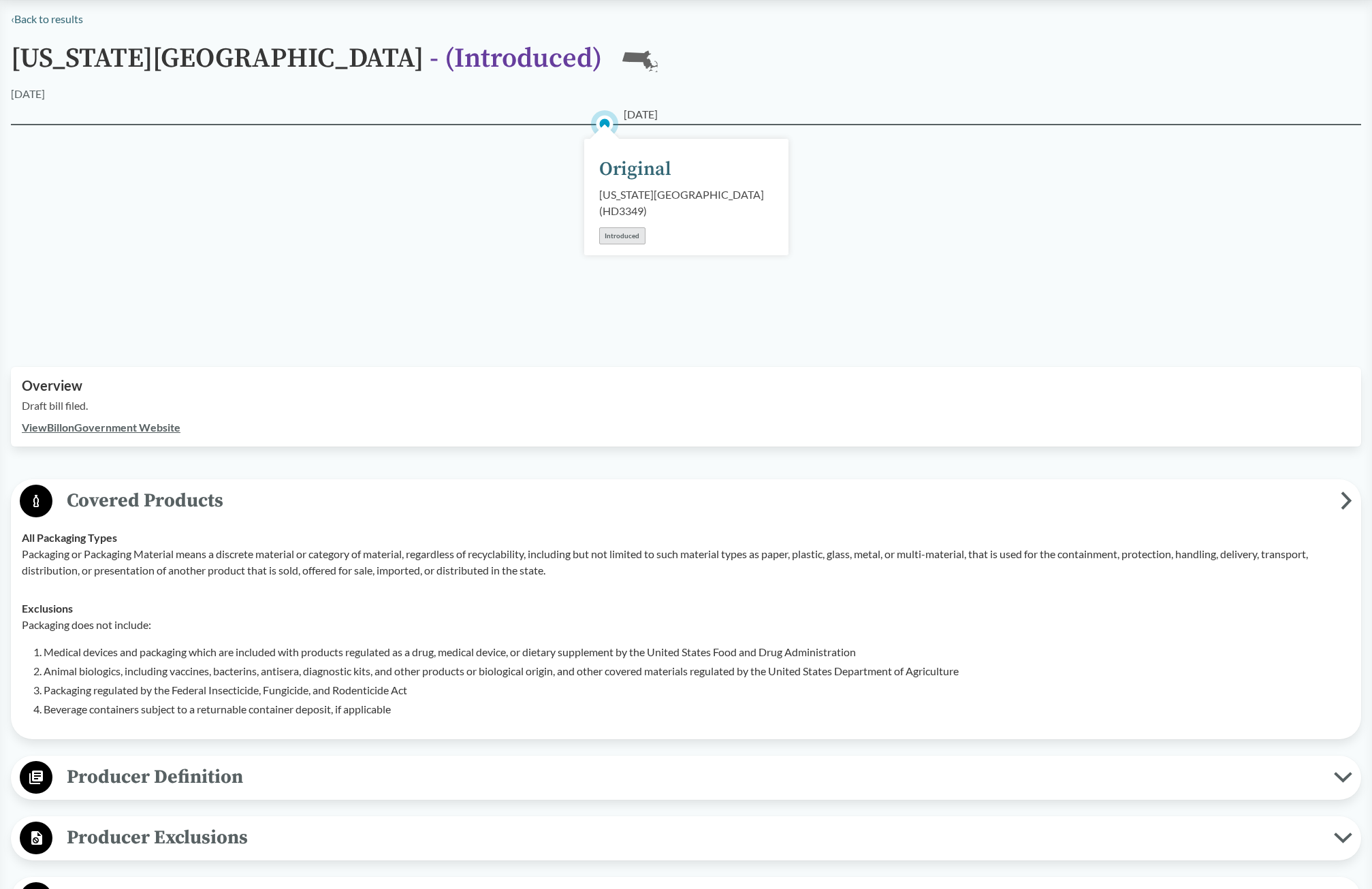
scroll to position [68, 0]
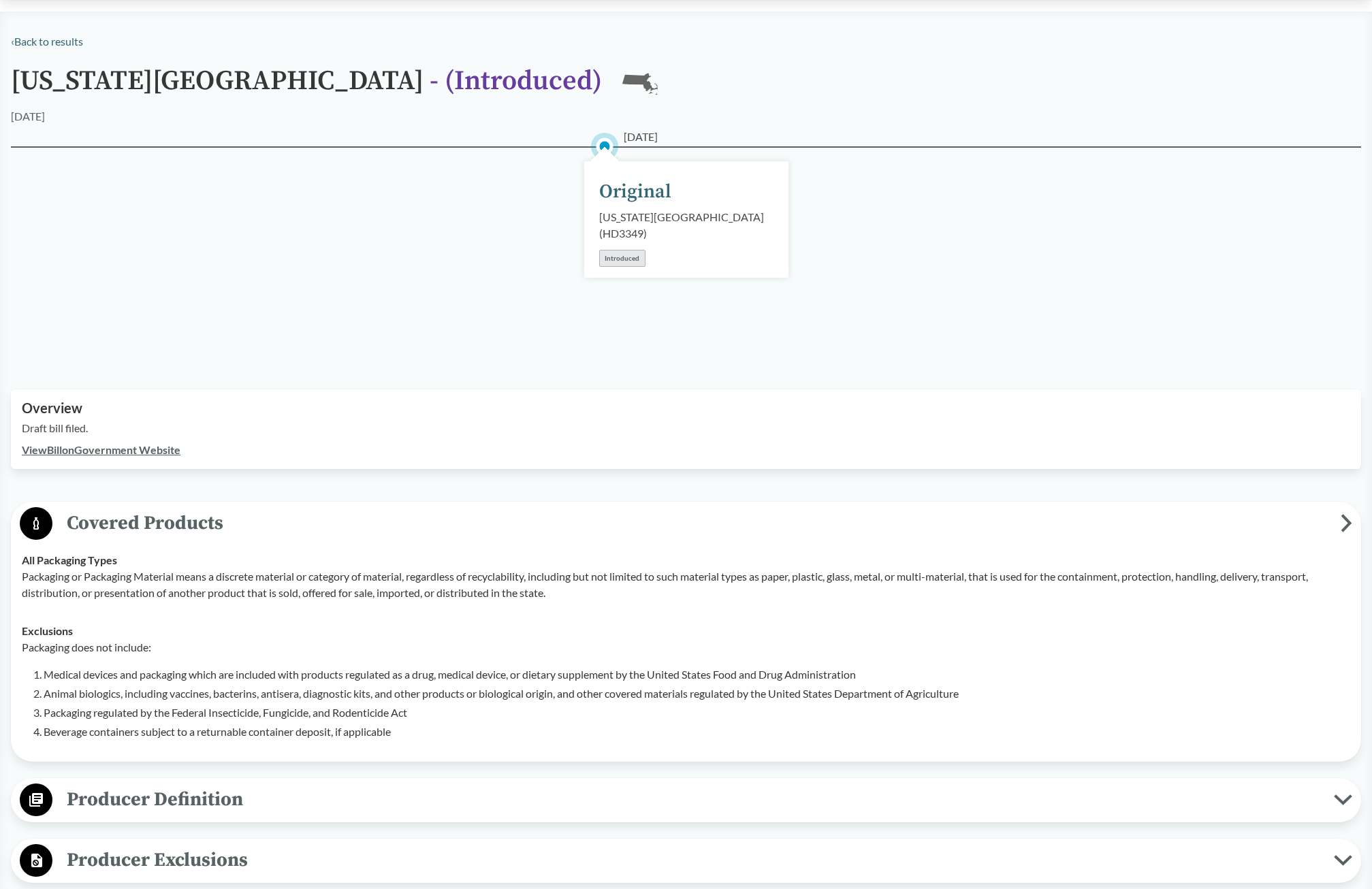
click at [76, 445] on link "View Bill on Government Website" at bounding box center [101, 450] width 159 height 13
